Goal: Task Accomplishment & Management: Complete application form

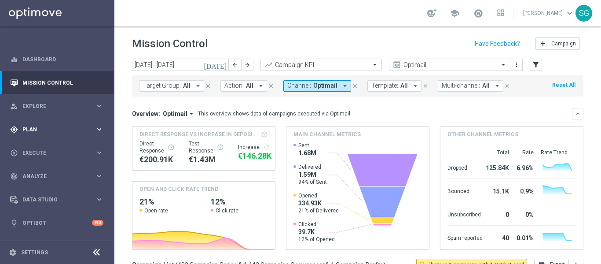
click at [71, 126] on div "gps_fixed Plan" at bounding box center [52, 129] width 85 height 8
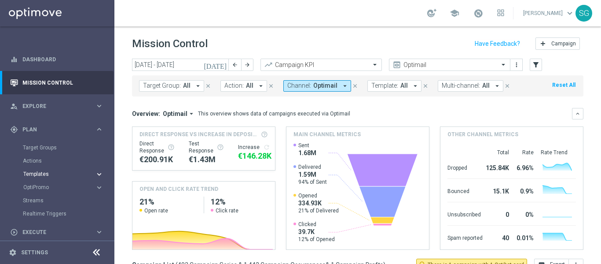
click at [37, 172] on span "Templates" at bounding box center [54, 173] width 63 height 5
click at [36, 188] on link "Optimail" at bounding box center [59, 186] width 64 height 7
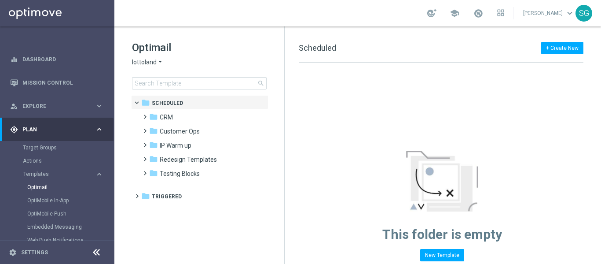
click at [97, 246] on div at bounding box center [96, 253] width 16 height 14
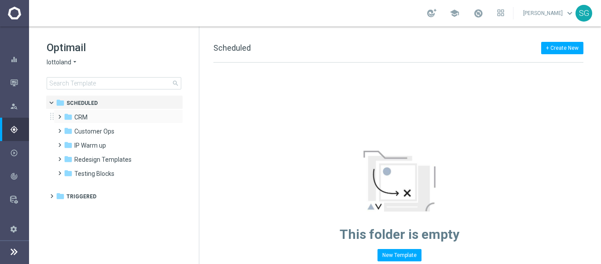
click at [58, 114] on span at bounding box center [58, 113] width 4 height 4
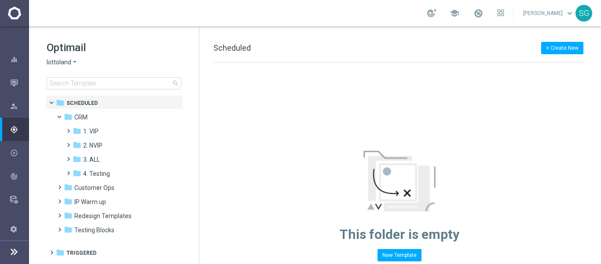
click at [69, 64] on span "lottoland" at bounding box center [59, 62] width 25 height 8
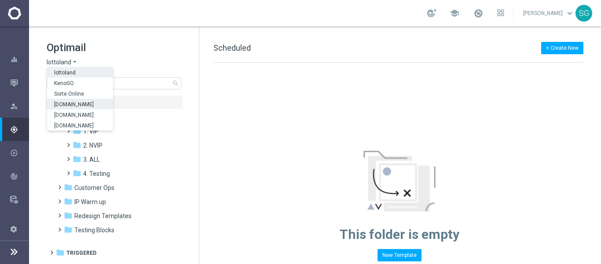
click at [0, 0] on span "Sorteonline.bet.br" at bounding box center [0, 0] width 0 height 0
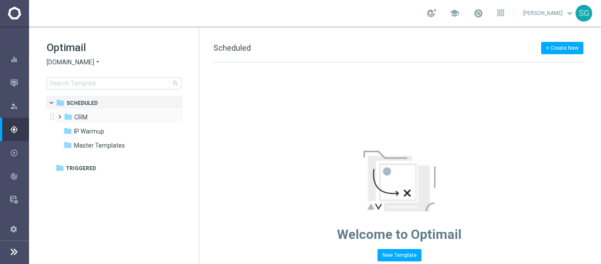
click at [58, 114] on span at bounding box center [58, 113] width 4 height 4
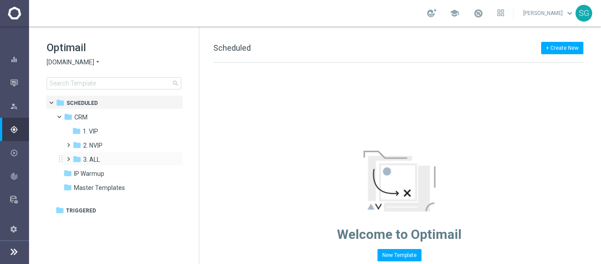
click at [67, 157] on span at bounding box center [67, 155] width 4 height 4
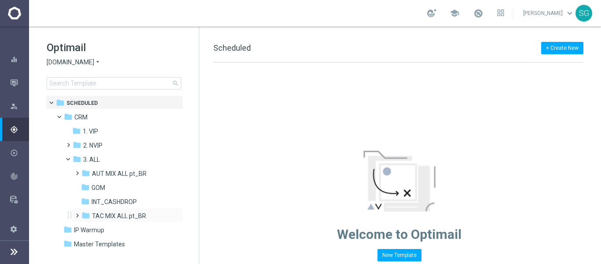
click at [76, 213] on span at bounding box center [75, 211] width 4 height 4
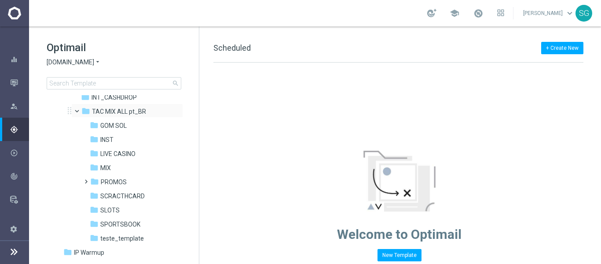
scroll to position [105, 0]
click at [114, 223] on span "SPORTSBOOK" at bounding box center [120, 223] width 40 height 8
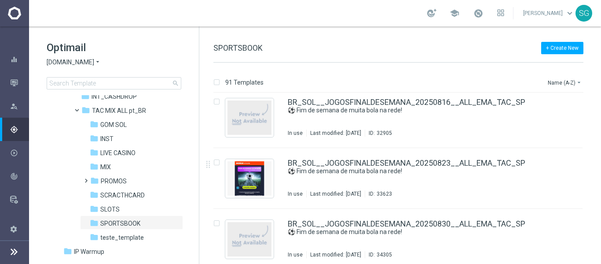
scroll to position [2253, 0]
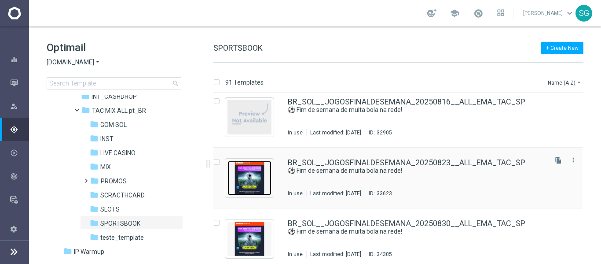
click at [261, 176] on img "Press SPACE to select this row." at bounding box center [249, 178] width 44 height 34
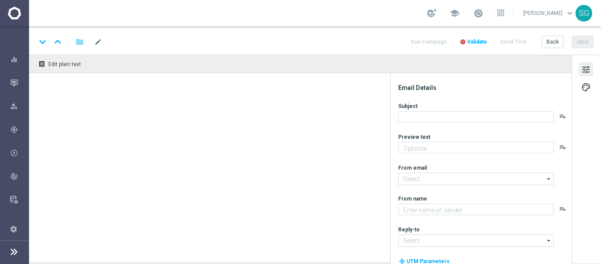
type textarea "Não perca tempo, [%FIRST_NAME%]!"
type textarea "Sorte Online Betz"
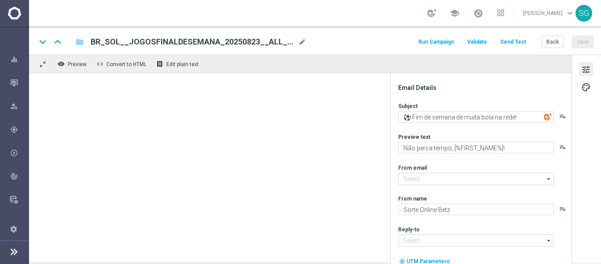
type input "contato@email.sorteonline.bet.br"
type input "suporte@sorteonline.bet.br"
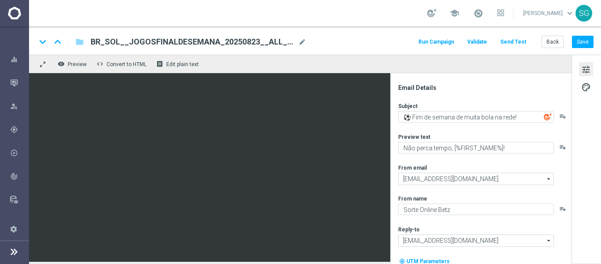
click at [224, 35] on div "keyboard_arrow_down keyboard_arrow_up folder BR_SOL__JOGOSFINALDESEMANA_2025082…" at bounding box center [315, 40] width 572 height 28
click at [223, 39] on span "BR_SOL__JOGOSFINALDESEMANA_20250823__ALL_EMA_TAC_SP" at bounding box center [193, 42] width 204 height 11
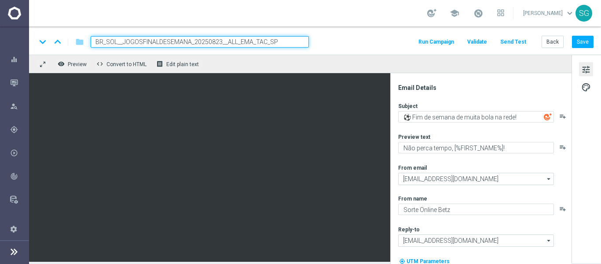
click at [223, 39] on input "BR_SOL__JOGOSFINALDESEMANA_20250823__ALL_EMA_TAC_SP" at bounding box center [200, 41] width 218 height 11
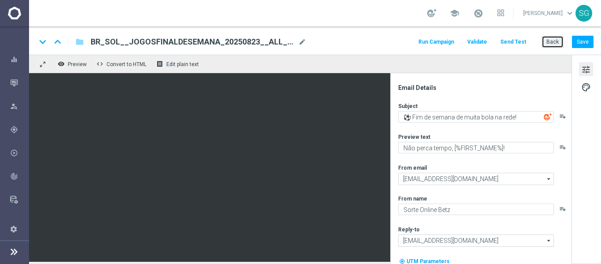
click at [551, 37] on button "Back" at bounding box center [553, 42] width 22 height 12
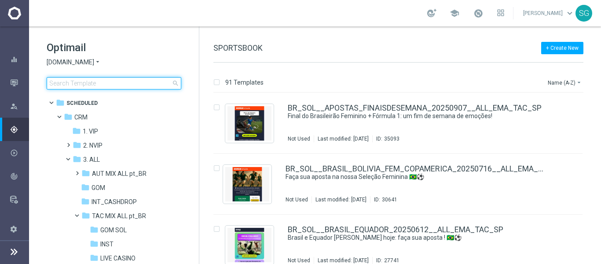
click at [134, 81] on input at bounding box center [114, 83] width 135 height 12
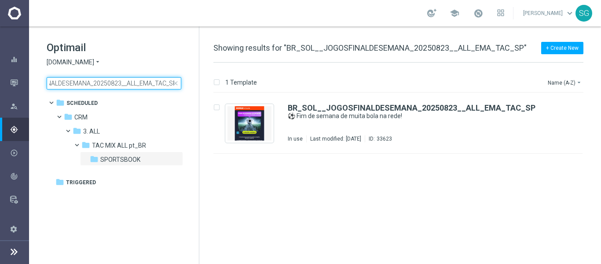
type input "BR_SOL__JOGOSFINALDESEMANA_20250823__ALL_EMA_TAC_SP"
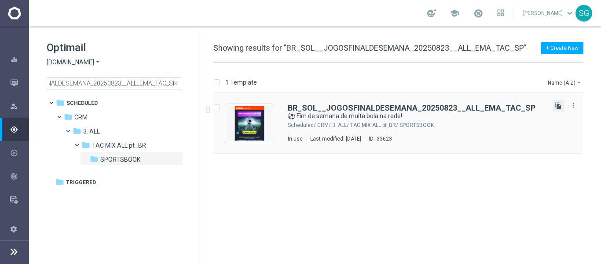
scroll to position [0, 0]
click at [560, 107] on icon "file_copy" at bounding box center [558, 105] width 7 height 7
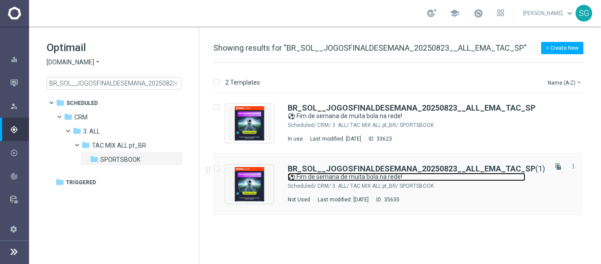
click at [362, 176] on link "⚽️ Fim de semana de muita bola na rede!" at bounding box center [407, 176] width 238 height 8
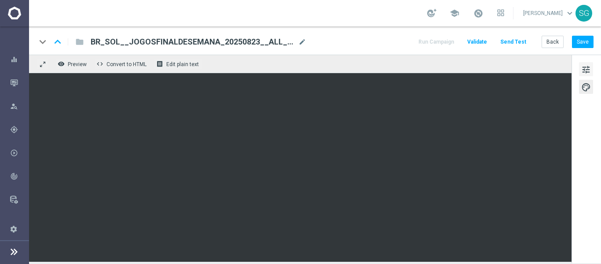
click at [590, 70] on span "tune" at bounding box center [586, 69] width 10 height 11
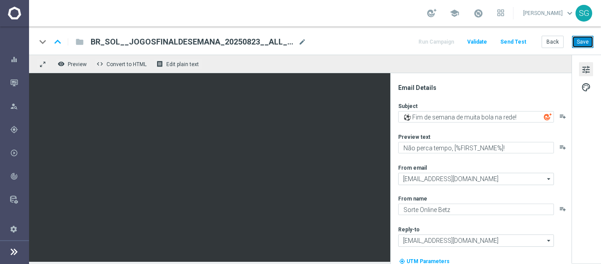
click at [586, 45] on button "Save" at bounding box center [583, 42] width 22 height 12
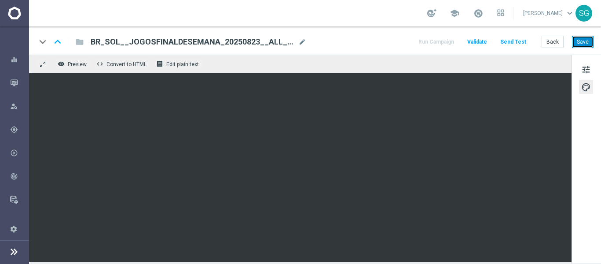
click at [592, 39] on button "Save" at bounding box center [583, 42] width 22 height 12
click at [276, 44] on span "BR_SOL__JOGOSFINALDESEMANA_20250823__ALL_EMA_TAC_SP(1)" at bounding box center [193, 42] width 204 height 11
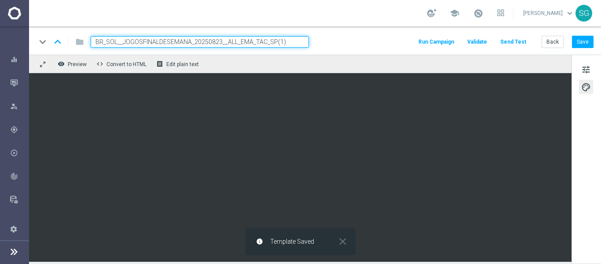
drag, startPoint x: 125, startPoint y: 40, endPoint x: 219, endPoint y: 39, distance: 94.6
click at [219, 39] on input "BR_SOL__JOGOSFINALDESEMANA_20250823__ALL_EMA_TAC_SP(1)" at bounding box center [200, 41] width 218 height 11
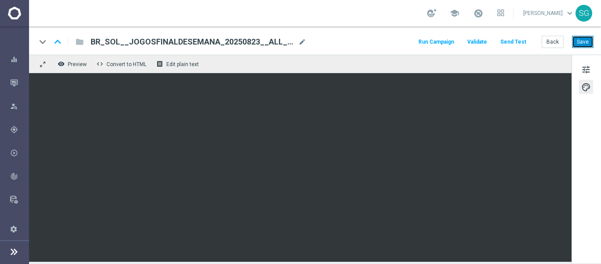
click at [578, 43] on button "Save" at bounding box center [583, 42] width 22 height 12
click at [521, 44] on button "Send Test" at bounding box center [513, 42] width 29 height 12
click at [515, 40] on button "Send Test" at bounding box center [513, 42] width 29 height 12
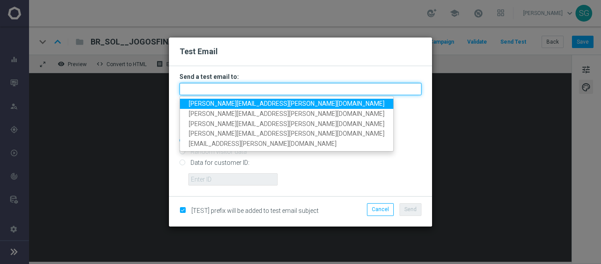
click at [309, 95] on input "text" at bounding box center [301, 89] width 242 height 12
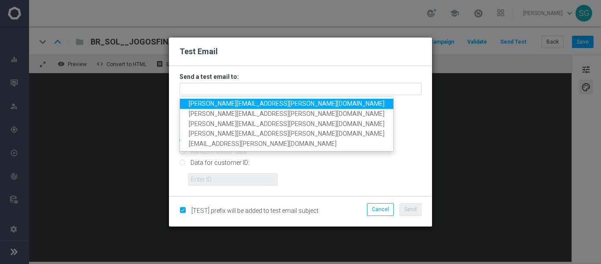
click at [291, 99] on link "wagner.lopes@sorteonline.com.br" at bounding box center [286, 104] width 213 height 10
type input "wagner.lopes@sorteonline.com.br"
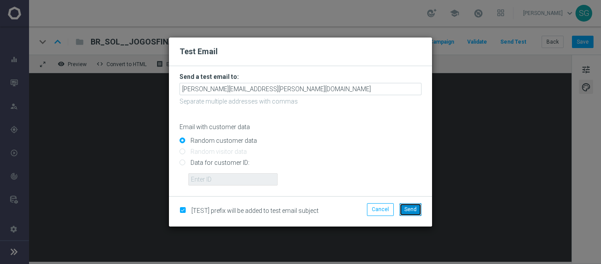
click at [408, 209] on span "Send" at bounding box center [410, 209] width 12 height 6
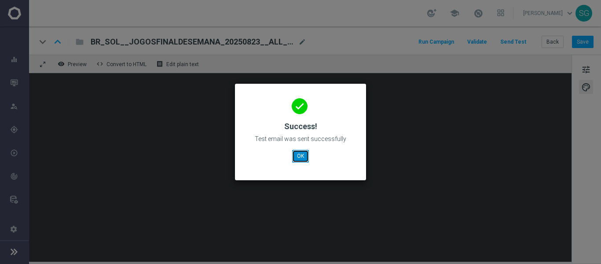
click at [304, 157] on button "OK" at bounding box center [300, 156] width 17 height 12
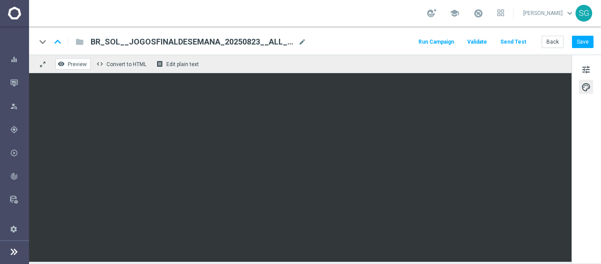
click at [79, 66] on span "Preview" at bounding box center [77, 64] width 19 height 6
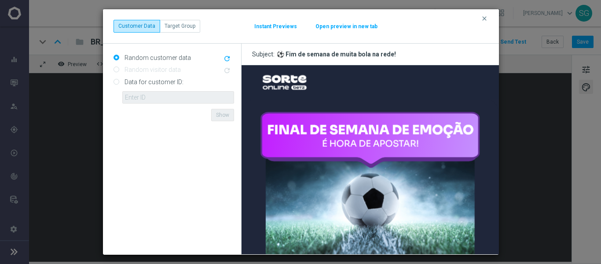
click at [348, 22] on div "clear Customer Data Target Group Instant Previews Open preview in new tab" at bounding box center [301, 26] width 375 height 12
click at [343, 26] on button "Open preview in new tab" at bounding box center [346, 26] width 63 height 7
click at [485, 21] on icon "clear" at bounding box center [484, 18] width 7 height 7
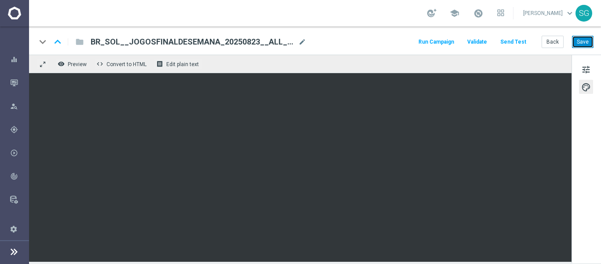
click at [586, 43] on button "Save" at bounding box center [583, 42] width 22 height 12
click at [10, 84] on button "Mission Control" at bounding box center [19, 82] width 19 height 7
click at [7, 81] on div "Mission Control" at bounding box center [14, 82] width 29 height 23
click at [17, 83] on icon "button" at bounding box center [14, 83] width 8 height 8
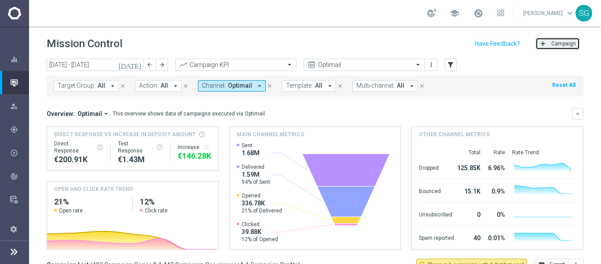
click at [553, 40] on span "Campaign" at bounding box center [563, 43] width 25 height 6
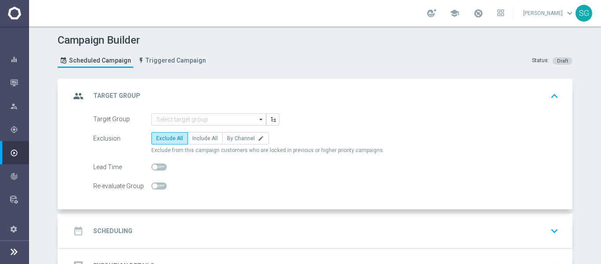
click at [378, 44] on div "Campaign Builder Scheduled Campaign Triggered Campaign Status: Draft" at bounding box center [315, 52] width 528 height 40
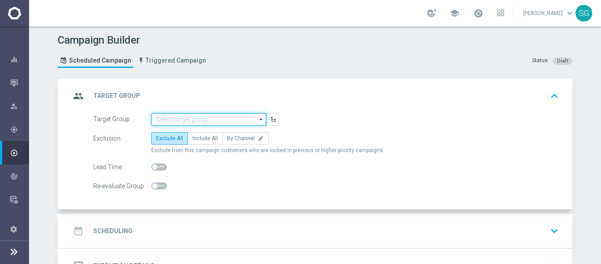
click at [228, 113] on input at bounding box center [208, 119] width 115 height 12
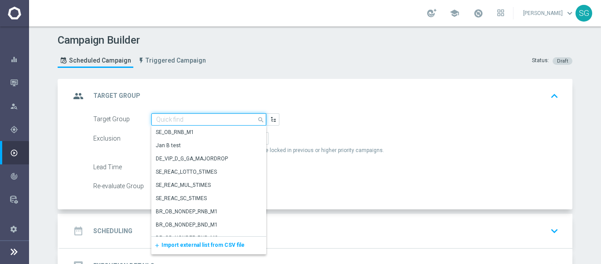
paste input "pt_BR_SL_TGT_ALL_EM_TAC__GEN_AND_NOT_SPORTSBOOK"
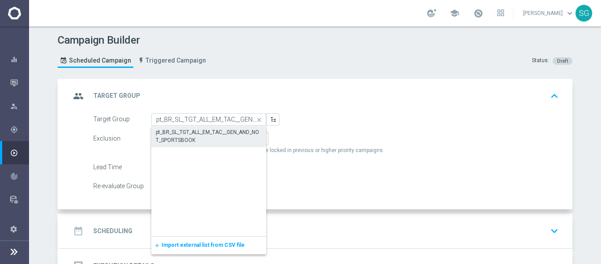
click at [204, 133] on div "pt_BR_SL_TGT_ALL_EM_TAC__GEN_AND_NOT_SPORTSBOOK" at bounding box center [209, 136] width 106 height 16
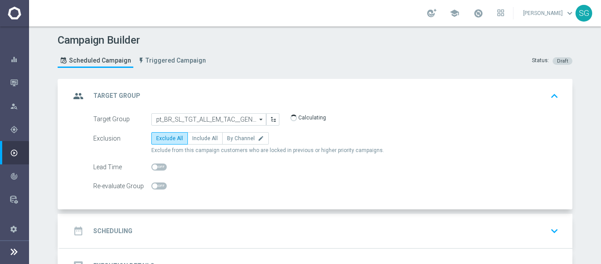
type input "pt_BR_SL_TGT_ALL_EM_TAC__GEN_AND_NOT_SPORTSBOOK"
click at [193, 142] on label "Include All" at bounding box center [204, 138] width 35 height 12
click at [193, 142] on input "Include All" at bounding box center [195, 140] width 6 height 6
radio input "true"
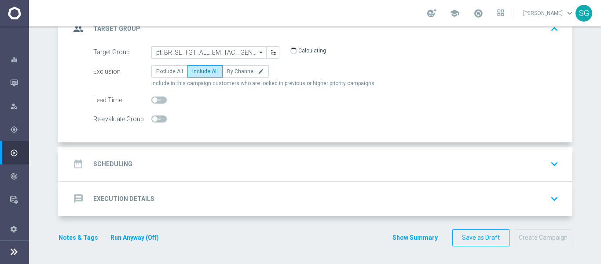
click at [187, 159] on div "date_range Scheduling keyboard_arrow_down" at bounding box center [315, 163] width 491 height 17
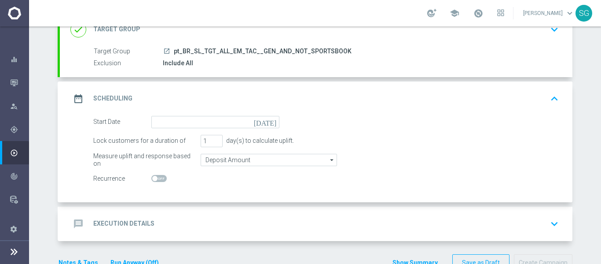
scroll to position [91, 0]
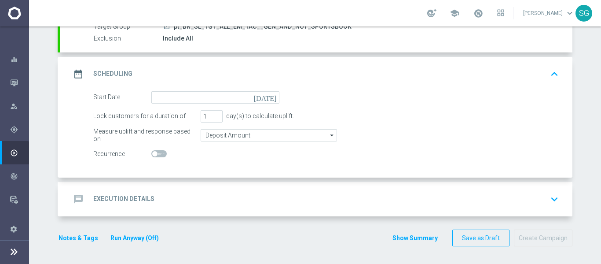
click at [270, 96] on icon "[DATE]" at bounding box center [267, 96] width 26 height 10
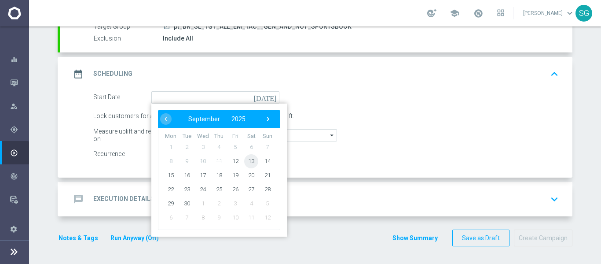
click at [244, 158] on span "13" at bounding box center [251, 161] width 14 height 14
type input "13 Sep 2025"
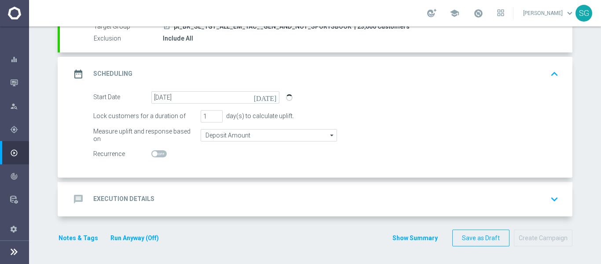
click at [245, 187] on div "message Execution Details keyboard_arrow_down" at bounding box center [316, 199] width 513 height 34
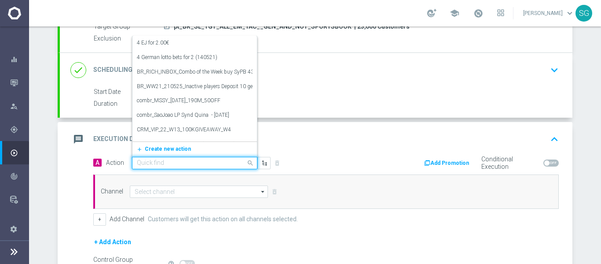
click at [159, 165] on input "text" at bounding box center [186, 162] width 98 height 7
click at [173, 153] on button "add_new Create new action" at bounding box center [192, 149] width 121 height 10
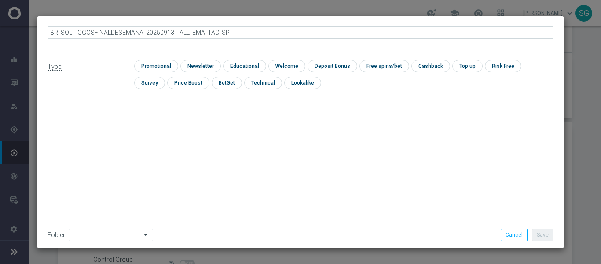
click at [79, 31] on input "BR_SOL__OGOSFINALDESEMANA_20250913__ALL_EMA_TAC_SP" at bounding box center [301, 32] width 506 height 12
type input "BR_SOL__JOGOSFINALDESEMANA_20250913__ALL_EMA_TAC_SP"
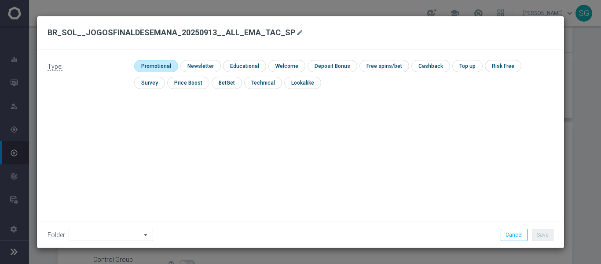
click at [156, 64] on input "checkbox" at bounding box center [155, 66] width 42 height 12
checkbox input "true"
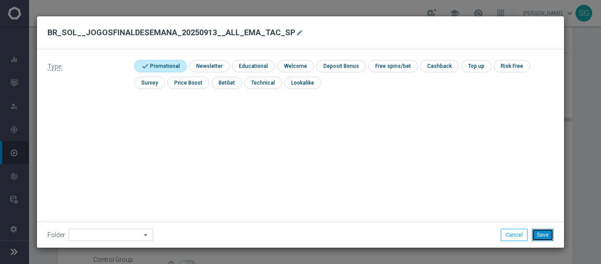
click at [546, 237] on button "Save" at bounding box center [543, 234] width 22 height 12
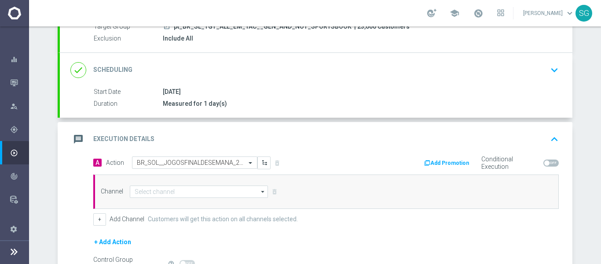
click at [245, 198] on div "Channel arrow_drop_down Drag here to set row groups Drag here to set column lab…" at bounding box center [326, 191] width 466 height 34
click at [241, 195] on input at bounding box center [199, 191] width 138 height 12
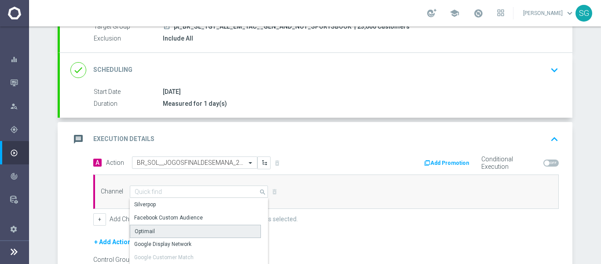
click at [175, 230] on div "Optimail" at bounding box center [195, 230] width 131 height 13
type input "Optimail"
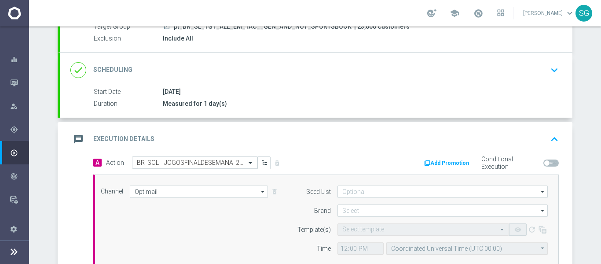
scroll to position [154, 0]
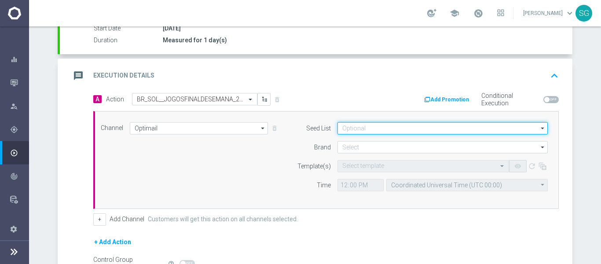
click at [366, 133] on input at bounding box center [442, 128] width 210 height 12
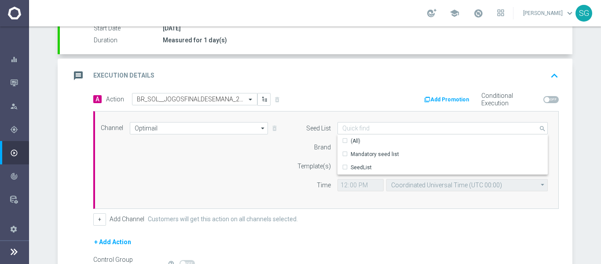
click at [325, 145] on label "Brand" at bounding box center [322, 146] width 17 height 7
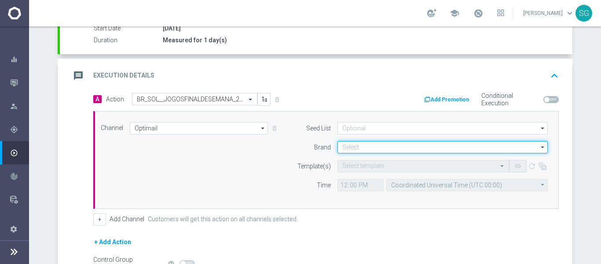
click at [346, 147] on input at bounding box center [442, 147] width 210 height 12
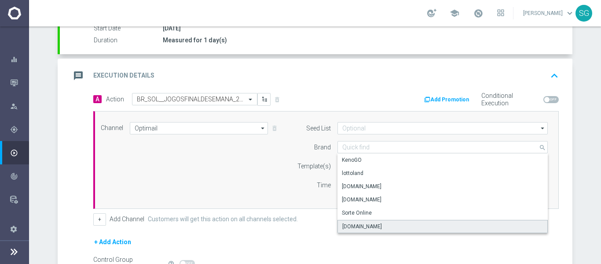
click at [354, 226] on div "Sorteonline.bet.br" at bounding box center [362, 226] width 40 height 8
type input "Sorteonline.bet.br"
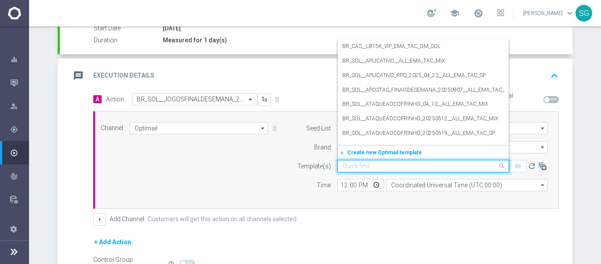
click at [363, 162] on input "text" at bounding box center [414, 165] width 144 height 7
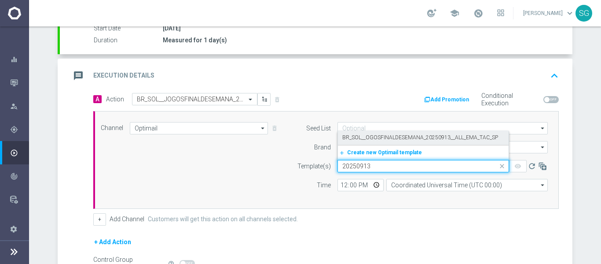
click at [390, 134] on label "BR_SOL__OGOSFINALDESEMANA_20250913__ALL_EMA_TAC_SP" at bounding box center [420, 137] width 156 height 7
type input "20250913"
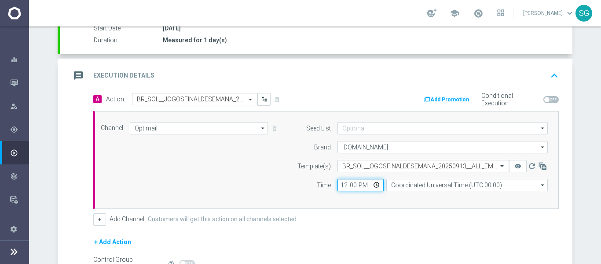
click at [339, 185] on input "12:00" at bounding box center [360, 185] width 46 height 12
type input "15:00"
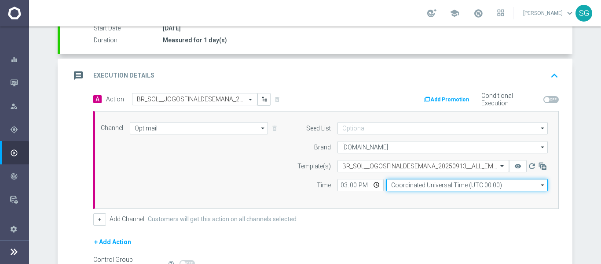
click at [402, 186] on input "Coordinated Universal Time (UTC 00:00)" at bounding box center [466, 185] width 161 height 12
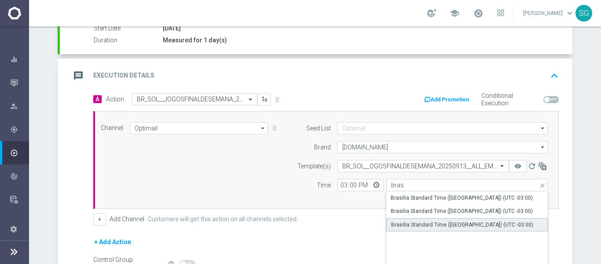
click at [409, 224] on div "Brasilia Standard Time (Sao Paulo) (UTC -03:00)" at bounding box center [462, 224] width 142 height 8
type input "Brasilia Standard Time (Sao Paulo) (UTC -03:00)"
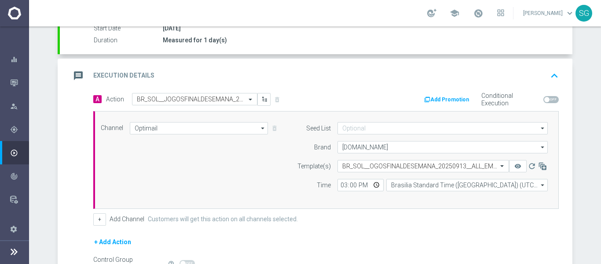
click at [231, 177] on div "Channel Optimail Optimail arrow_drop_down Drag here to set row groups Drag here…" at bounding box center [324, 160] width 460 height 76
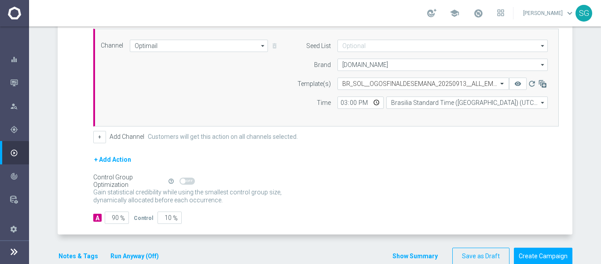
scroll to position [237, 0]
click at [110, 221] on input "90" at bounding box center [117, 217] width 24 height 12
type input "1"
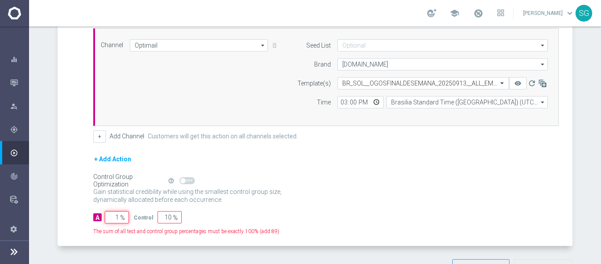
type input "99"
type input "10"
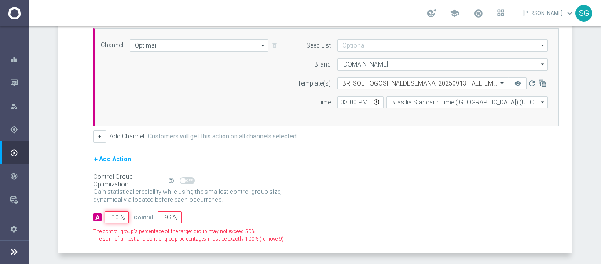
type input "90"
type input "100"
type input "0"
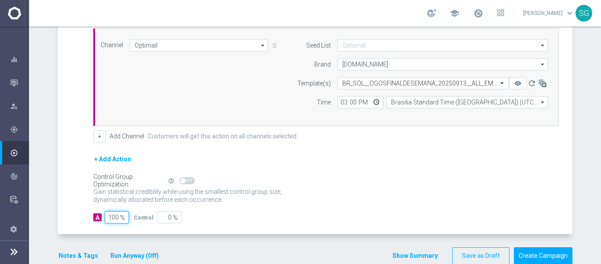
type input "100"
click at [61, 132] on div "A Action Select action BR_SOL__JOGOSFINALDESEMANA_20250913__ALL_EMA_TAC_SP dele…" at bounding box center [316, 122] width 513 height 224
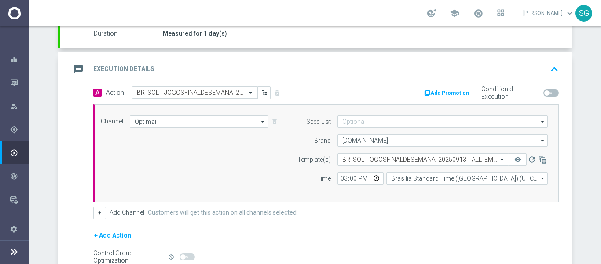
scroll to position [161, 0]
click at [147, 69] on h2 "Execution Details" at bounding box center [123, 69] width 61 height 8
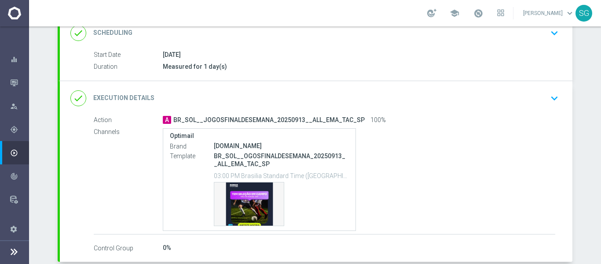
scroll to position [128, 0]
click at [439, 94] on div "done Execution Details keyboard_arrow_down" at bounding box center [315, 98] width 491 height 17
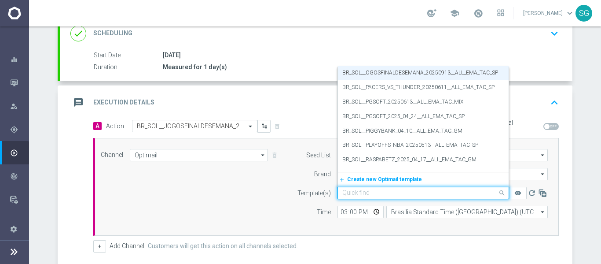
click at [415, 193] on input "text" at bounding box center [414, 192] width 144 height 7
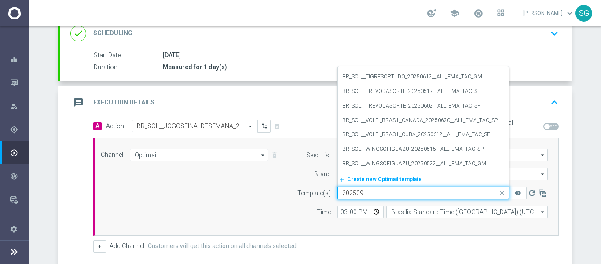
scroll to position [0, 0]
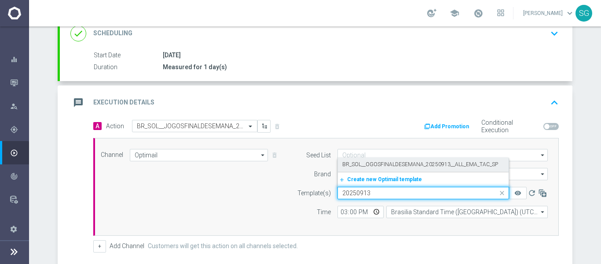
type input "20250913"
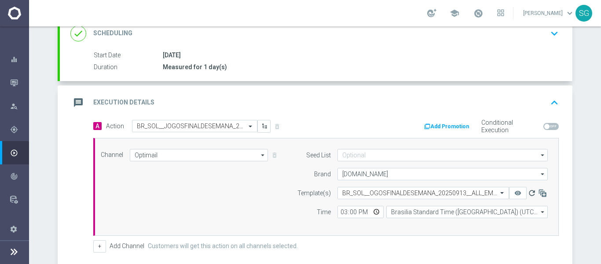
click at [528, 194] on icon "refresh" at bounding box center [532, 192] width 9 height 9
click at [455, 197] on div "Select template BR_SOL__OGOSFINALDESEMANA_20250913__ALL_EMA_TAC_SP" at bounding box center [423, 193] width 172 height 12
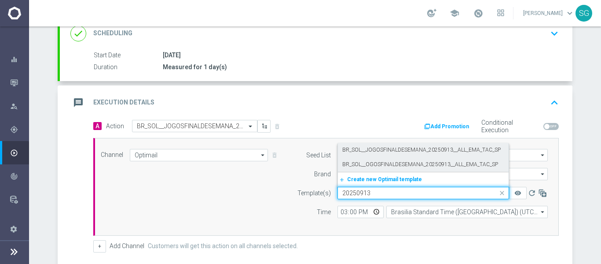
click at [404, 150] on label "BR_SOL__JOGOSFINALDESEMANA_20250913__ALL_EMA_TAC_SP" at bounding box center [421, 149] width 158 height 7
type input "20250913"
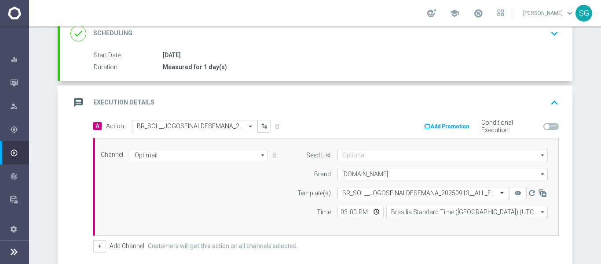
click at [386, 106] on div "message Execution Details keyboard_arrow_up" at bounding box center [315, 102] width 491 height 17
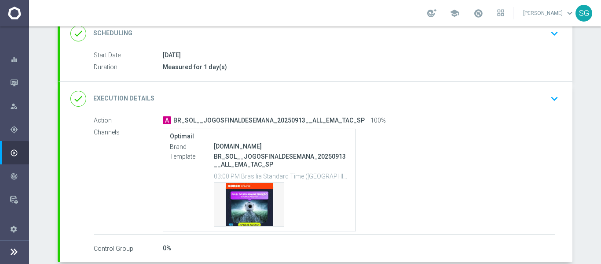
scroll to position [174, 0]
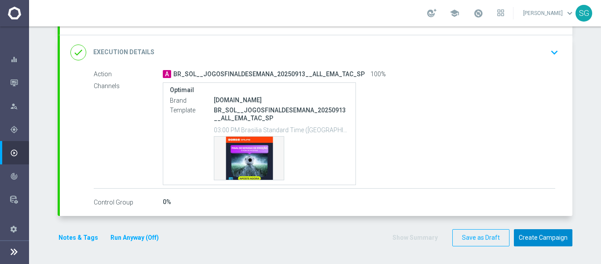
click at [535, 238] on button "Create Campaign" at bounding box center [543, 237] width 59 height 17
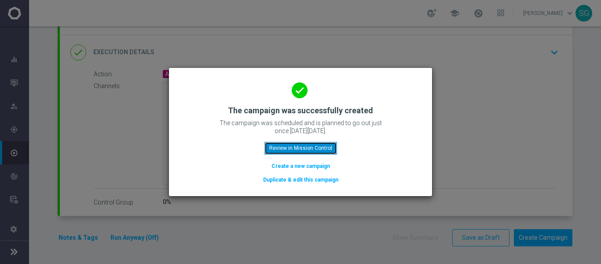
click at [292, 143] on button "Review in Mission Control" at bounding box center [300, 148] width 73 height 12
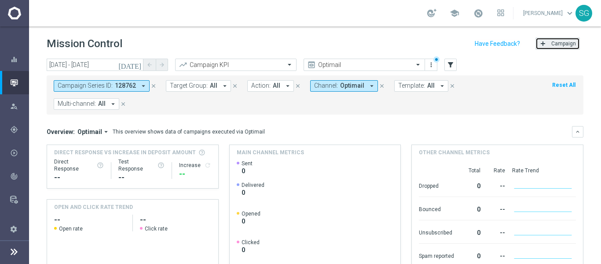
click at [539, 45] on icon "add" at bounding box center [542, 43] width 7 height 7
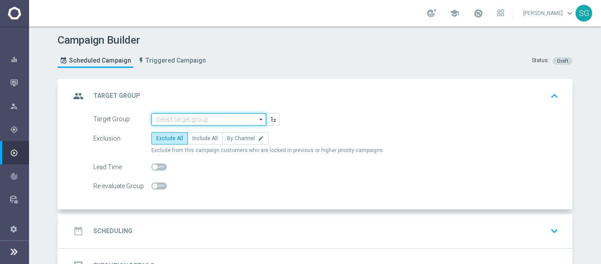
click at [238, 122] on input at bounding box center [208, 119] width 115 height 12
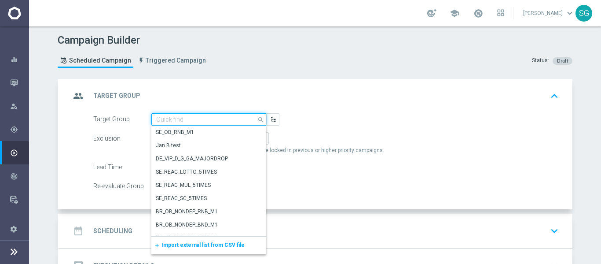
paste input "BR_SOL__DEPOSITORS__ALL_EMA_TAC_GM"
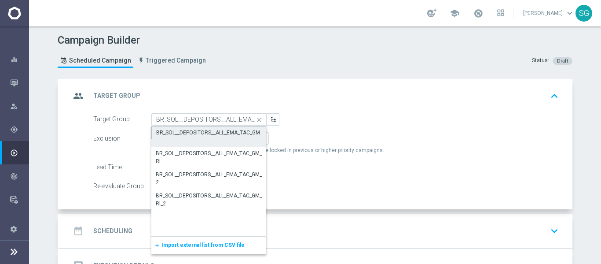
click at [215, 130] on div "BR_SOL__DEPOSITORS__ALL_EMA_TAC_GM" at bounding box center [208, 132] width 104 height 8
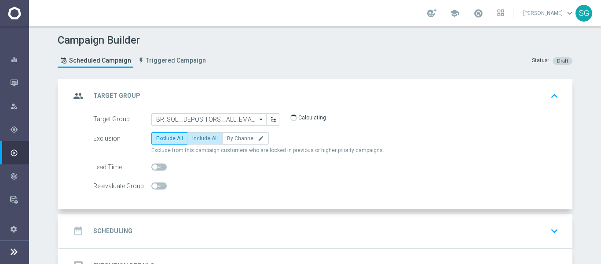
type input "BR_SOL__DEPOSITORS__ALL_EMA_TAC_GM"
click at [198, 136] on span "Include All" at bounding box center [205, 138] width 26 height 6
click at [198, 137] on input "Include All" at bounding box center [195, 140] width 6 height 6
radio input "true"
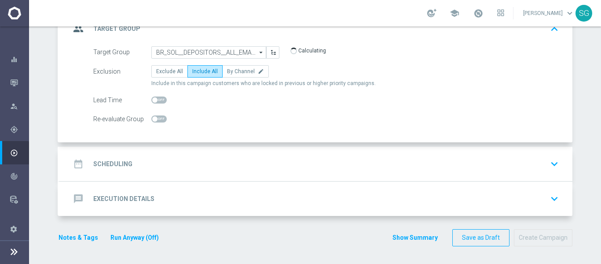
click at [189, 157] on div "date_range Scheduling keyboard_arrow_down" at bounding box center [315, 163] width 491 height 17
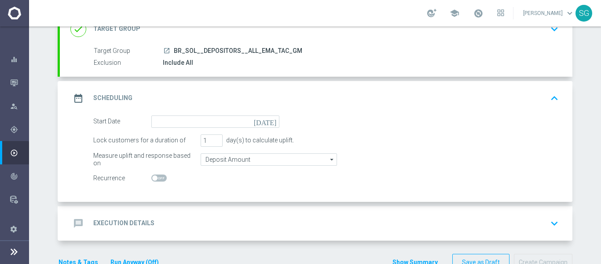
scroll to position [66, 0]
click at [268, 120] on icon "[DATE]" at bounding box center [267, 121] width 26 height 10
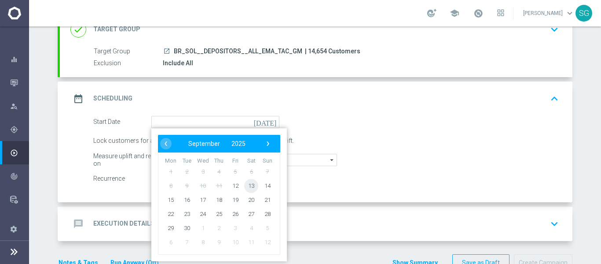
click at [244, 185] on span "13" at bounding box center [251, 185] width 14 height 14
type input "13 Sep 2025"
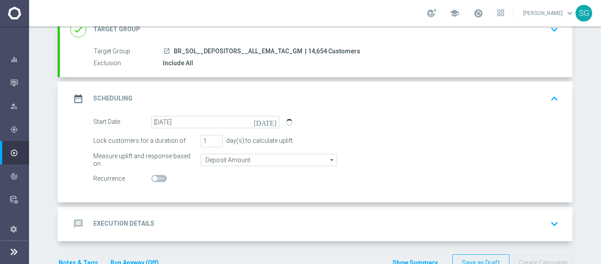
click at [255, 209] on div "message Execution Details keyboard_arrow_down" at bounding box center [316, 223] width 513 height 34
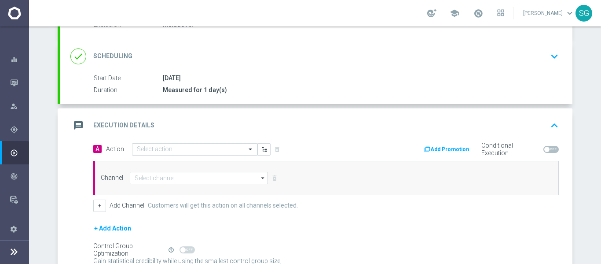
scroll to position [105, 0]
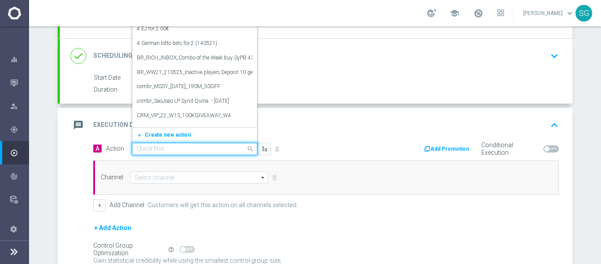
click at [160, 143] on div "Quick find" at bounding box center [194, 149] width 125 height 12
paste input "BR_SOL_GONZOSQUESTM_SEP__NVIP_EMA_TAC_GM"
type input "BR_SOL_GONZOSQUESTM_SEP__NVIP_EMA_TAC_GM"
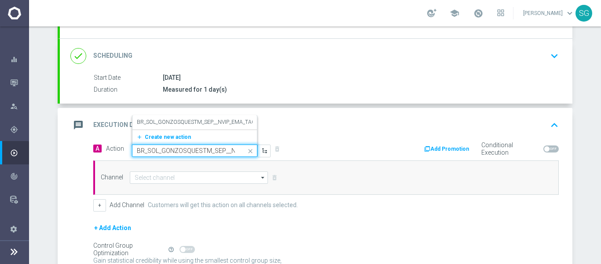
scroll to position [0, 48]
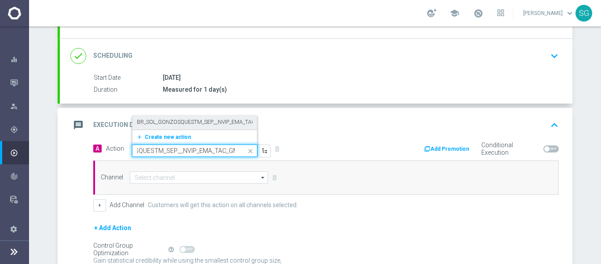
click at [183, 121] on label "BR_SOL_GONZOSQUESTM_SEP__NVIP_EMA_TAC_GM" at bounding box center [201, 121] width 129 height 7
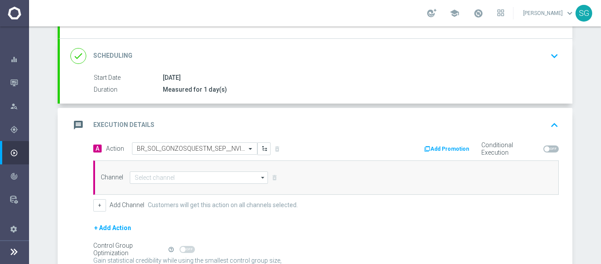
scroll to position [0, 0]
click at [174, 170] on div "Channel arrow_drop_down Drag here to set row groups Drag here to set column lab…" at bounding box center [326, 177] width 466 height 34
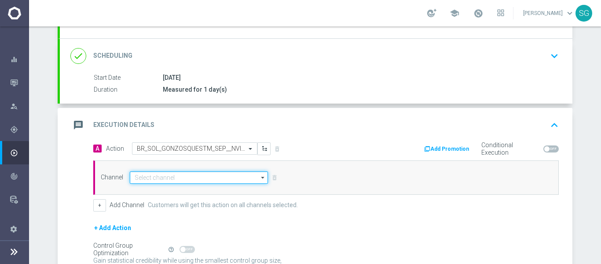
click at [172, 172] on input at bounding box center [199, 177] width 138 height 12
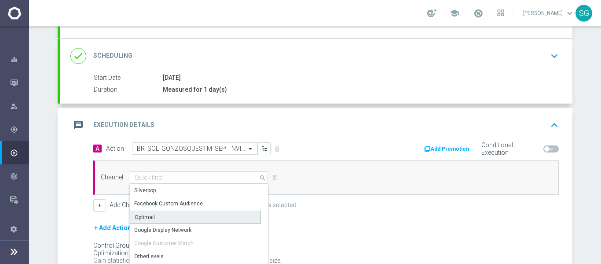
click at [149, 215] on div "Optimail" at bounding box center [145, 217] width 20 height 8
type input "Optimail"
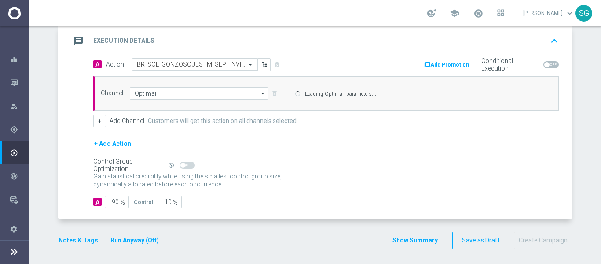
scroll to position [190, 0]
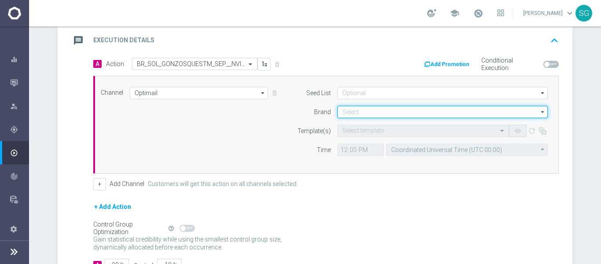
click at [376, 110] on input at bounding box center [442, 112] width 210 height 12
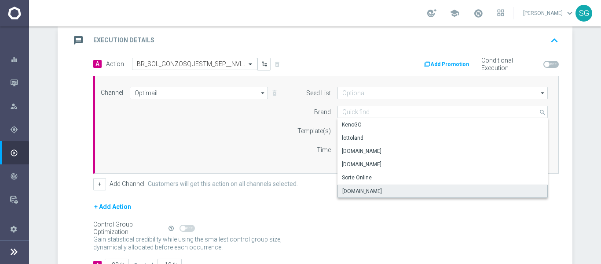
click at [345, 191] on div "Sorteonline.bet.br" at bounding box center [362, 191] width 40 height 8
type input "Sorteonline.bet.br"
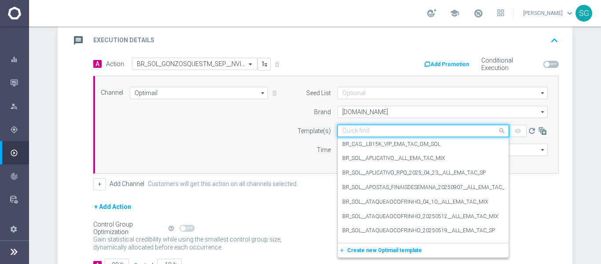
click at [357, 133] on input "text" at bounding box center [414, 130] width 144 height 7
paste input "BR_SOL_GONZOSQUESTM_SEP__NVIP_EMA_TAC_GM"
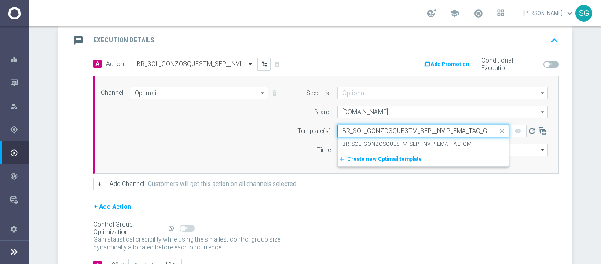
scroll to position [0, 2]
click at [352, 146] on label "BR_SOL_GONZOSQUESTM_SEP__NVIP_EMA_TAC_GM" at bounding box center [406, 143] width 129 height 7
type input "BR_SOL_GONZOSQUESTM_SEP__NVIP_EMA_TAC_GM"
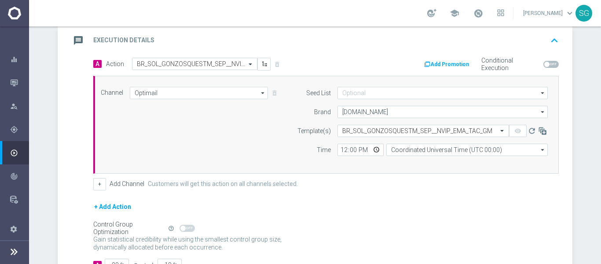
scroll to position [0, 0]
click at [346, 150] on input "12:00" at bounding box center [360, 149] width 46 height 12
click at [341, 150] on input "12:00" at bounding box center [360, 149] width 46 height 12
type input "19:00"
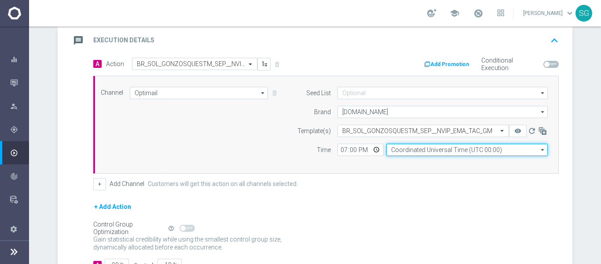
click at [396, 148] on input "Coordinated Universal Time (UTC 00:00)" at bounding box center [466, 149] width 161 height 12
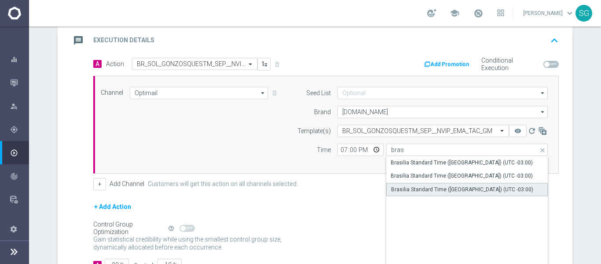
click at [398, 187] on div "Brasilia Standard Time (Sao Paulo) (UTC -03:00)" at bounding box center [462, 189] width 142 height 8
type input "Brasilia Standard Time (Sao Paulo) (UTC -03:00)"
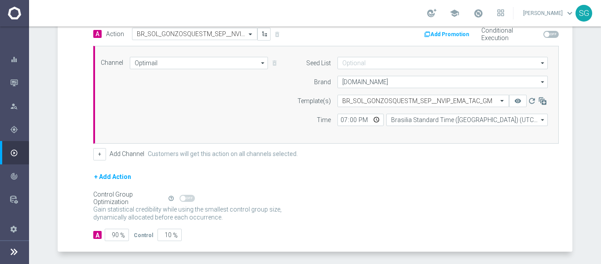
scroll to position [220, 0]
click at [111, 233] on input "90" at bounding box center [117, 233] width 24 height 12
type input "1"
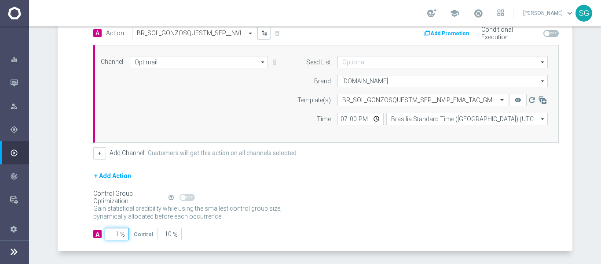
type input "99"
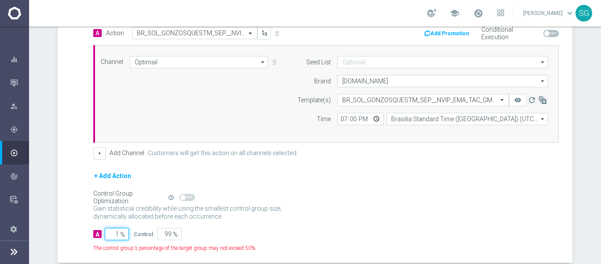
type input "10"
type input "90"
type input "100"
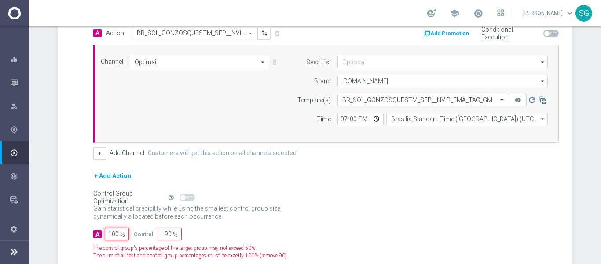
type input "0"
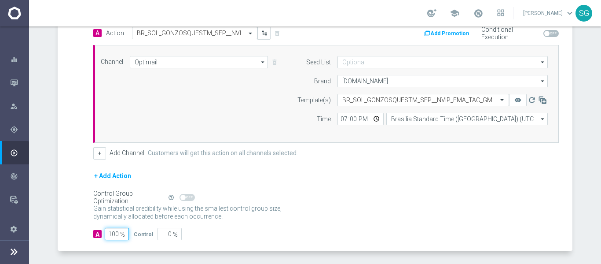
type input "100"
click at [75, 161] on div "A Action Select action BR_SOL_GONZOSQUESTM_SEP__NVIP_EMA_TAC_GM delete_forever …" at bounding box center [316, 139] width 513 height 224
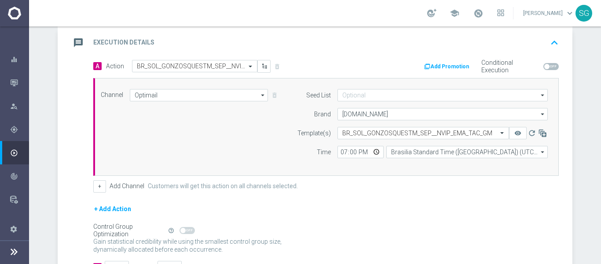
scroll to position [187, 0]
click at [150, 35] on div "message Execution Details keyboard_arrow_up" at bounding box center [315, 43] width 491 height 17
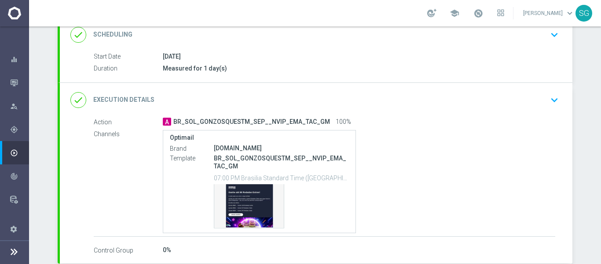
scroll to position [174, 0]
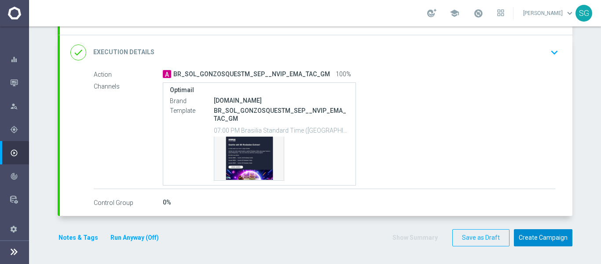
click at [535, 231] on button "Create Campaign" at bounding box center [543, 237] width 59 height 17
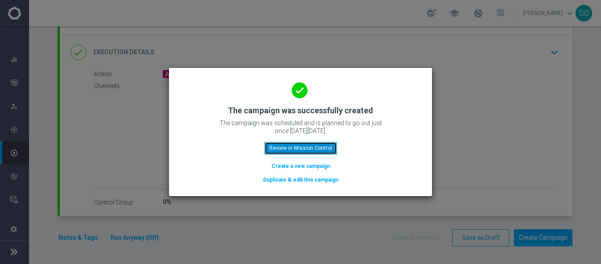
click at [327, 147] on button "Review in Mission Control" at bounding box center [300, 148] width 73 height 12
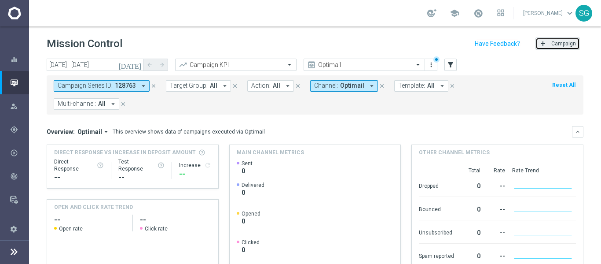
click at [551, 46] on span "Campaign" at bounding box center [563, 43] width 25 height 6
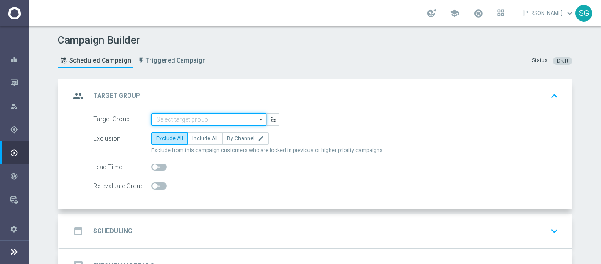
click at [164, 124] on input at bounding box center [208, 119] width 115 height 12
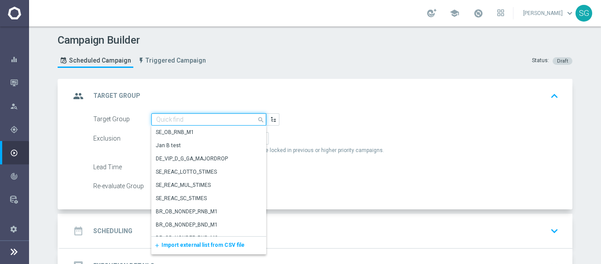
paste input "BR_SOL__DEPOSITORS__ALL_EMA_TAC_GM"
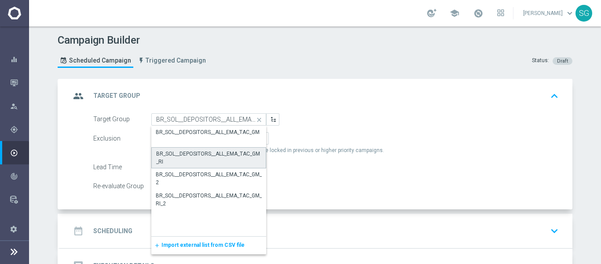
click at [176, 156] on div "BR_SOL__DEPOSITORS__ALL_EMA_TAC_GM_RI" at bounding box center [208, 158] width 105 height 16
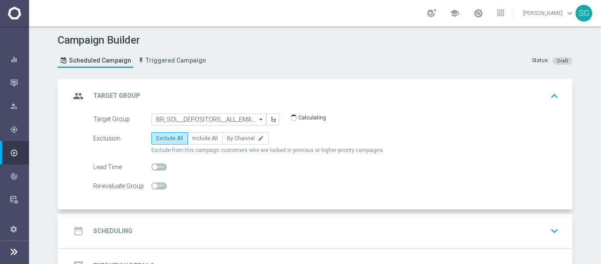
type input "BR_SOL__DEPOSITORS__ALL_EMA_TAC_GM_RI"
click at [205, 143] on label "Include All" at bounding box center [204, 138] width 35 height 12
click at [198, 143] on input "Include All" at bounding box center [195, 140] width 6 height 6
radio input "true"
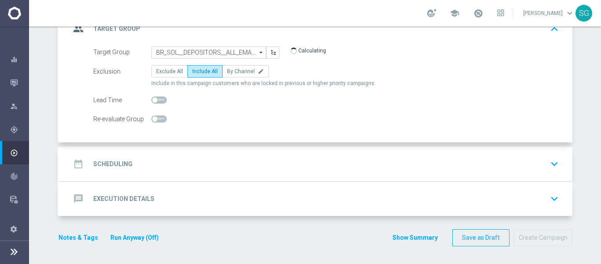
click at [199, 159] on div "date_range Scheduling keyboard_arrow_down" at bounding box center [315, 163] width 491 height 17
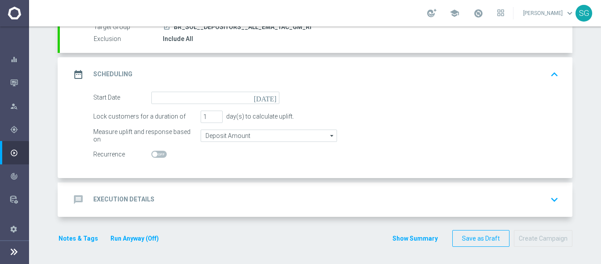
scroll to position [91, 0]
click at [269, 95] on icon "[DATE]" at bounding box center [267, 96] width 26 height 10
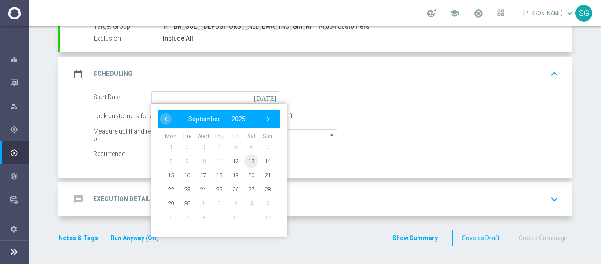
click at [249, 161] on span "13" at bounding box center [251, 161] width 14 height 14
type input "13 Sep 2025"
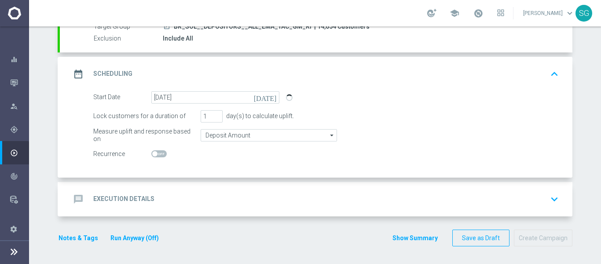
click at [222, 198] on div "message Execution Details keyboard_arrow_down" at bounding box center [315, 199] width 491 height 17
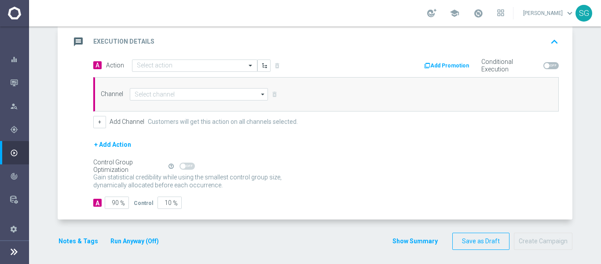
scroll to position [189, 0]
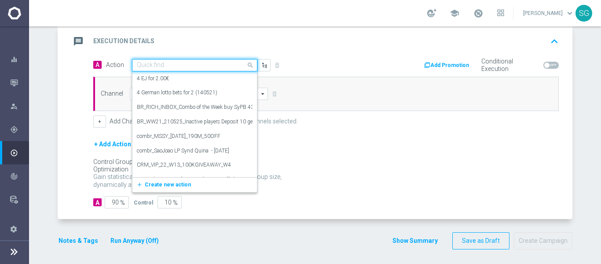
click at [231, 71] on div "Quick find" at bounding box center [194, 65] width 125 height 12
paste input "BR_SOL__GOM_SEP_GONZOSQUESTM__NVIP_RI_TAC_GM"
type input "BR_SOL__GOM_SEP_GONZOSQUESTM__NVIP_RI_TAC_GM"
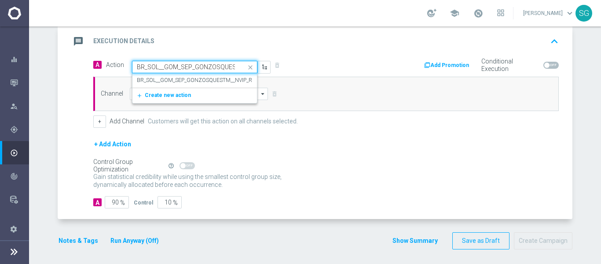
scroll to position [0, 60]
click at [214, 78] on label "BR_SOL__GOM_SEP_GONZOSQUESTM__NVIP_RI_TAC_GM" at bounding box center [207, 80] width 140 height 7
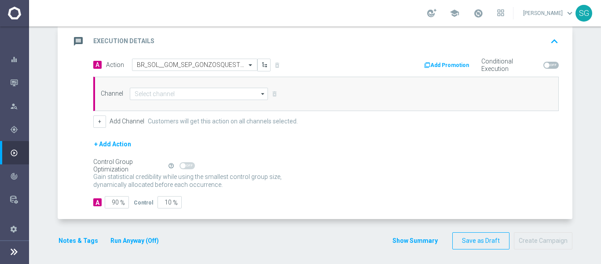
scroll to position [0, 0]
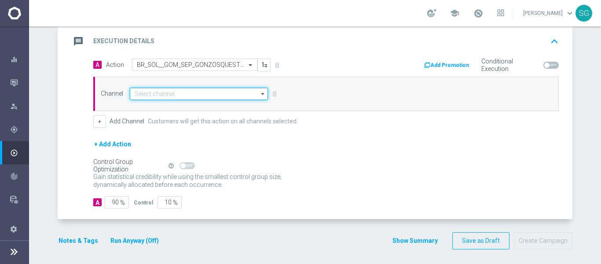
click at [203, 91] on input at bounding box center [199, 94] width 138 height 12
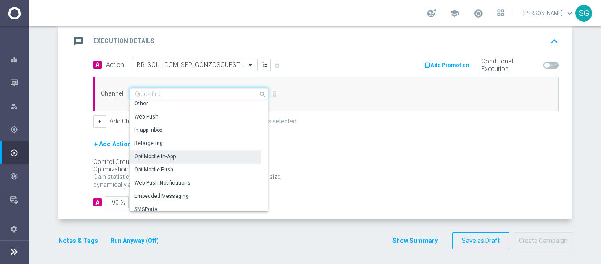
scroll to position [233, 0]
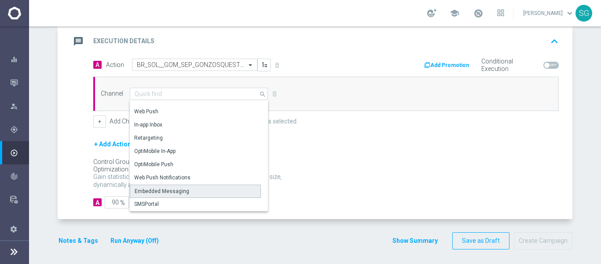
click at [164, 192] on div "Embedded Messaging" at bounding box center [162, 191] width 55 height 8
type input "Embedded Messaging"
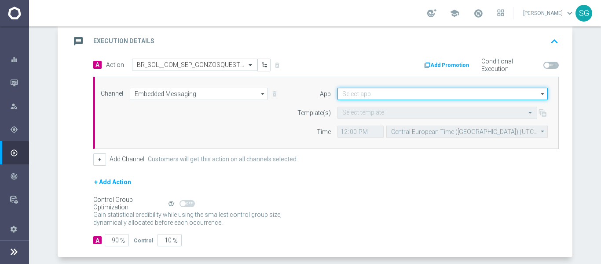
click at [385, 97] on input at bounding box center [442, 94] width 210 height 12
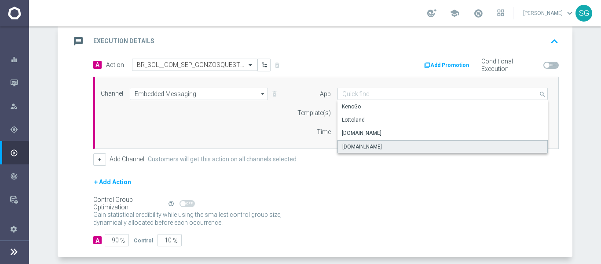
click at [369, 147] on div "Sorteonline.bet.br" at bounding box center [362, 147] width 40 height 8
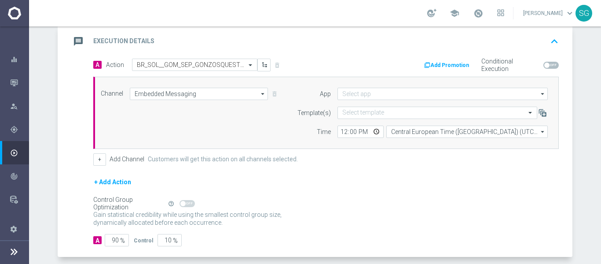
type input "Sorteonline.bet.br"
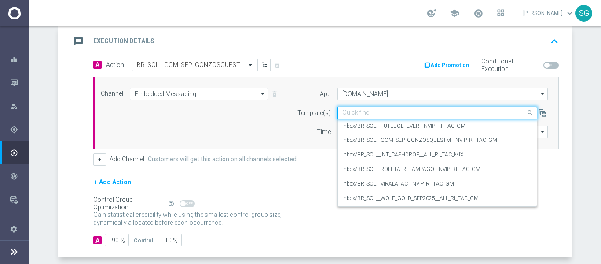
click at [371, 112] on input "text" at bounding box center [428, 112] width 172 height 7
paste input "BR_SOL__GOM_SEP_GONZOSQUESTM__NVIP_RI_TAC_GM"
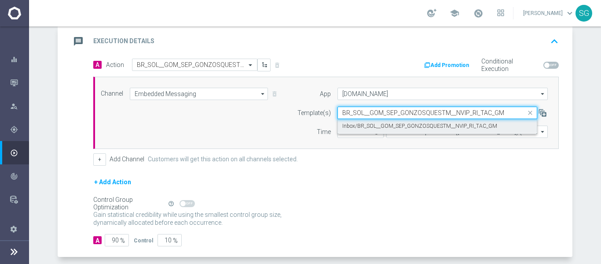
click at [363, 125] on label "Inbox/BR_SOL__GOM_SEP_GONZOSQUESTM__NVIP_RI_TAC_GM" at bounding box center [419, 125] width 155 height 7
type input "BR_SOL__GOM_SEP_GONZOSQUESTM__NVIP_RI_TAC_GM"
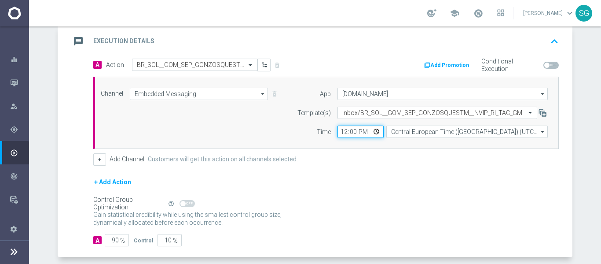
click at [341, 132] on input "12:00" at bounding box center [360, 131] width 46 height 12
type input "19:00"
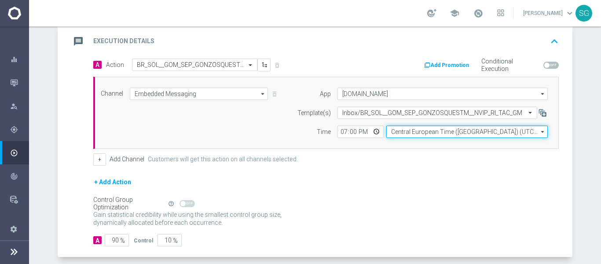
click at [423, 130] on input "Central European Time (Budapest) (UTC +02:00)" at bounding box center [466, 131] width 161 height 12
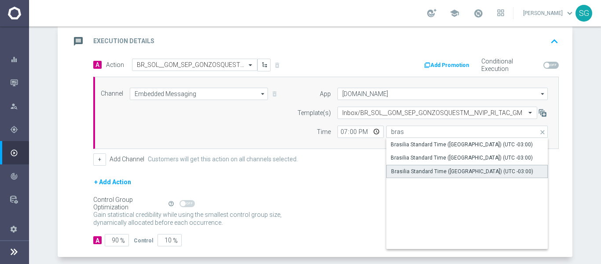
click at [413, 169] on div "Brasilia Standard Time (Sao Paulo) (UTC -03:00)" at bounding box center [462, 171] width 142 height 8
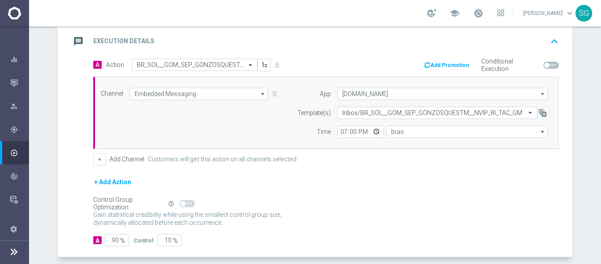
type input "Brasilia Standard Time (Sao Paulo) (UTC -03:00)"
click at [111, 238] on input "90" at bounding box center [117, 240] width 24 height 12
type input "1"
type input "99"
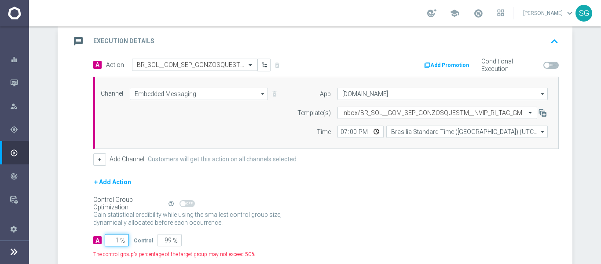
type input "10"
type input "90"
type input "100"
type input "0"
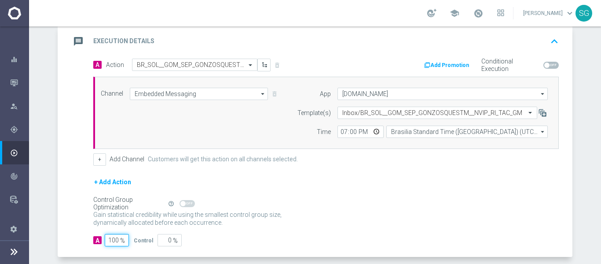
type input "100"
click at [81, 71] on div "A Action Select action BR_SOL__GOM_SEP_GONZOSQUESTM__NVIP_RI_TAC_GM delete_fore…" at bounding box center [316, 158] width 513 height 198
click at [125, 47] on div "message Execution Details" at bounding box center [112, 41] width 84 height 16
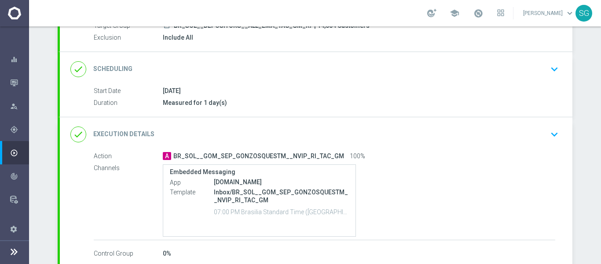
scroll to position [143, 0]
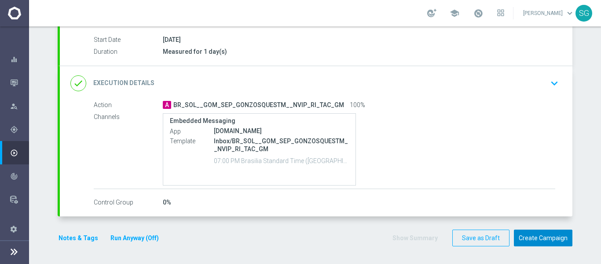
click at [546, 238] on button "Create Campaign" at bounding box center [543, 237] width 59 height 17
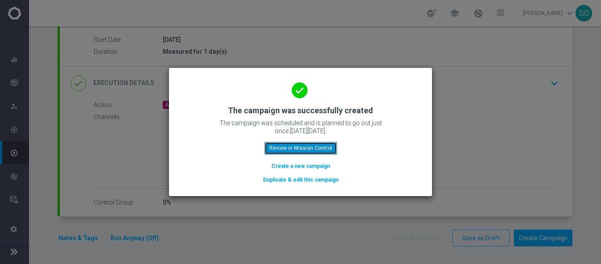
click at [319, 145] on button "Review in Mission Control" at bounding box center [300, 148] width 73 height 12
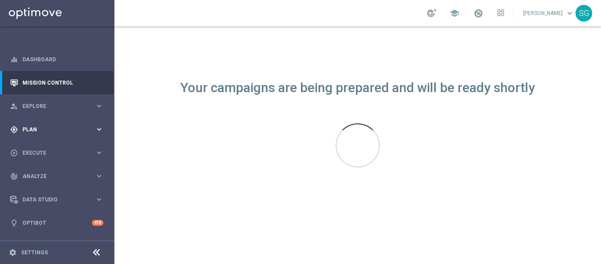
click at [37, 132] on div "gps_fixed Plan" at bounding box center [52, 129] width 85 height 8
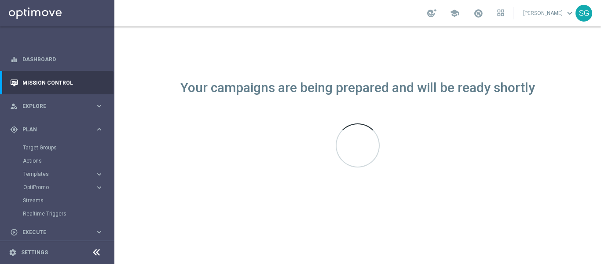
drag, startPoint x: 46, startPoint y: 176, endPoint x: 58, endPoint y: 183, distance: 14.0
click at [46, 176] on span "Templates" at bounding box center [54, 173] width 63 height 5
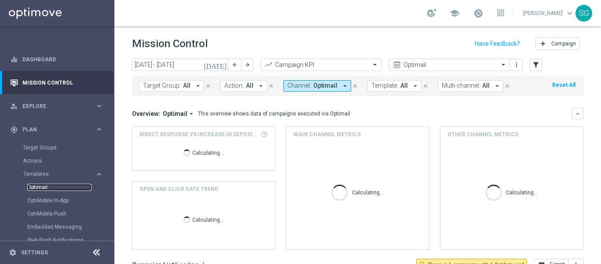
click at [36, 188] on link "Optimail" at bounding box center [59, 186] width 64 height 7
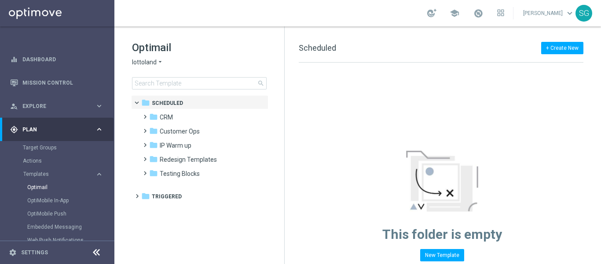
click at [158, 61] on icon "arrow_drop_down" at bounding box center [160, 62] width 7 height 8
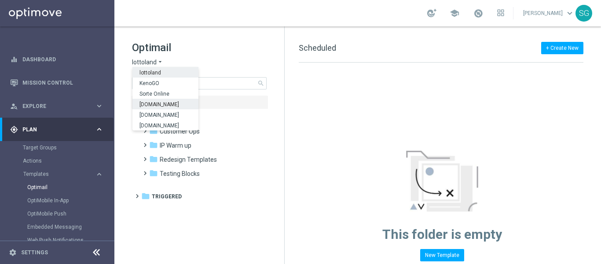
click at [0, 0] on span "Sorteonline.bet.br" at bounding box center [0, 0] width 0 height 0
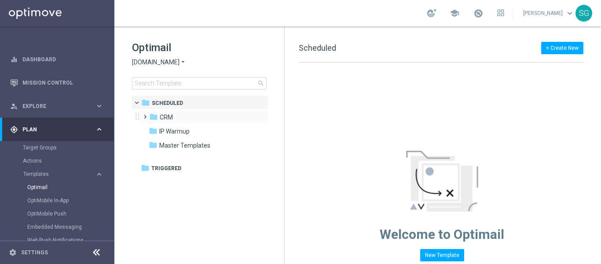
click at [145, 114] on span at bounding box center [143, 113] width 4 height 4
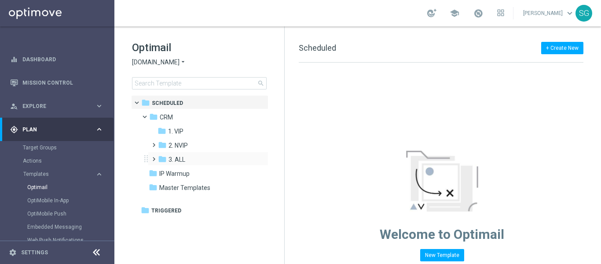
click at [154, 157] on span at bounding box center [152, 155] width 4 height 4
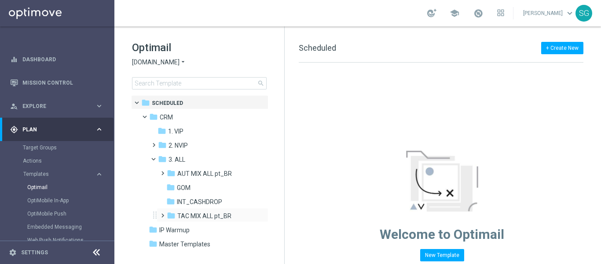
click at [163, 213] on span at bounding box center [161, 211] width 4 height 4
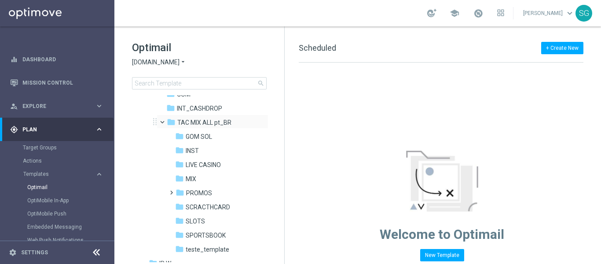
scroll to position [113, 0]
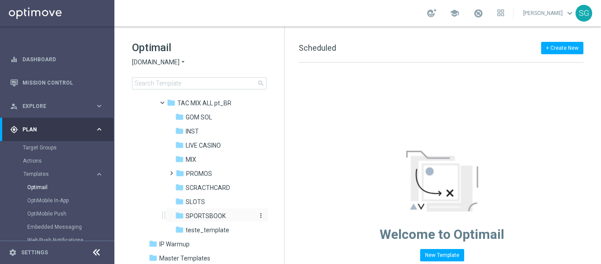
click at [208, 215] on span "SPORTSBOOK" at bounding box center [206, 216] width 40 height 8
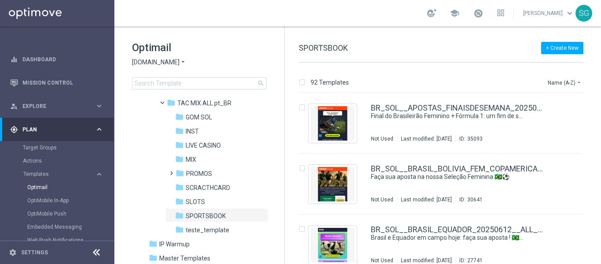
click at [97, 251] on icon at bounding box center [96, 252] width 11 height 11
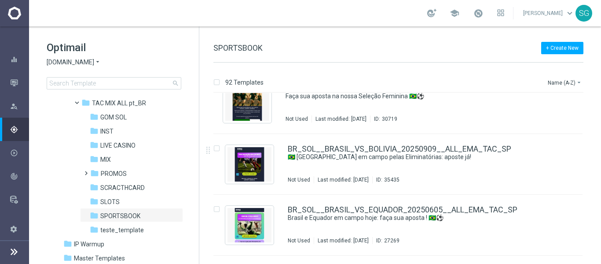
scroll to position [202, 0]
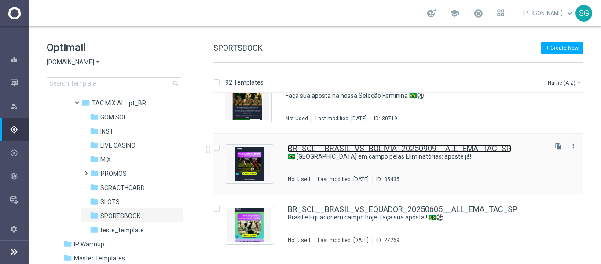
click at [308, 148] on link "BR_SOL__BRASIL_VS_BOLIVIA_20250909__ALL_EMA_TAC_SP" at bounding box center [400, 148] width 224 height 8
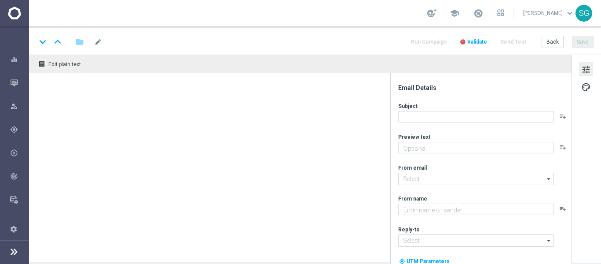
type textarea "Aposte agora mesmo, [%FIRST_NAME%]!"
type textarea "Sorte Online Betz"
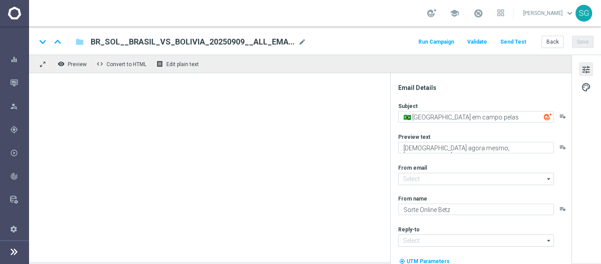
type input "contato@email.sorteonline.bet.br"
type input "suporte@sorteonline.bet.br"
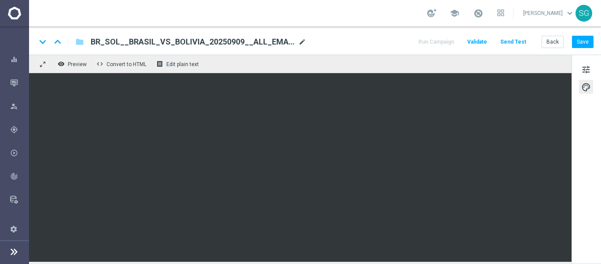
click at [304, 43] on span "mode_edit" at bounding box center [302, 42] width 8 height 8
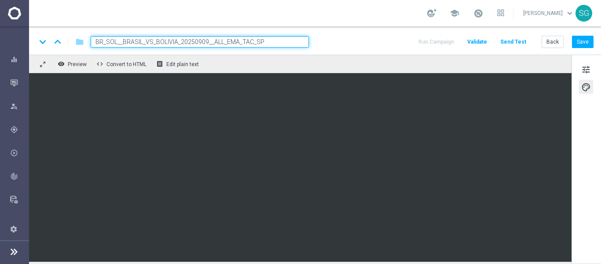
click at [304, 43] on input "BR_SOL__BRASIL_VS_BOLIVIA_20250909__ALL_EMA_TAC_SP" at bounding box center [200, 41] width 218 height 11
paste input "OGOSFINALDESEMANA_20250913"
type input "BR_SOL__OGOSFINALDESEMANA_20250913__ALL_EMA_TAC_SP"
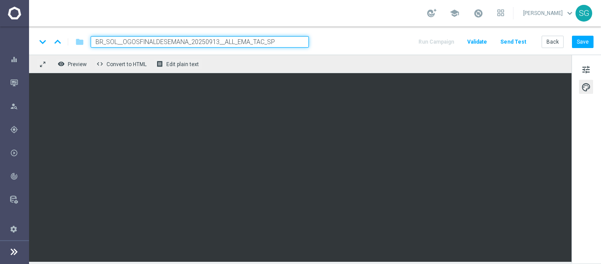
click at [336, 43] on div "keyboard_arrow_down keyboard_arrow_up folder BR_SOL__OGOSFINALDESEMANA_20250913…" at bounding box center [314, 41] width 557 height 11
click at [291, 44] on input "BR_SOL__OGOSFINALDESEMANA_20250913__ALL_EMA_TAC_SP" at bounding box center [200, 41] width 218 height 11
drag, startPoint x: 291, startPoint y: 44, endPoint x: 323, endPoint y: 41, distance: 31.4
click at [323, 41] on div "keyboard_arrow_down keyboard_arrow_up folder BR_SOL__OGOSFINALDESEMANA_20250913…" at bounding box center [314, 41] width 557 height 11
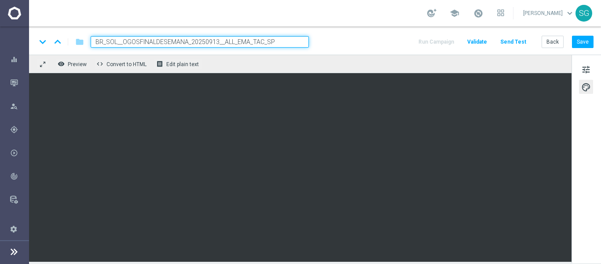
click at [323, 41] on div "keyboard_arrow_down keyboard_arrow_up folder BR_SOL__OGOSFINALDESEMANA_20250913…" at bounding box center [314, 41] width 557 height 11
click at [290, 40] on input "BR_SOL__OGOSFINALDESEMANA_20250913__ALL_EMA_TAC_SP" at bounding box center [200, 41] width 218 height 11
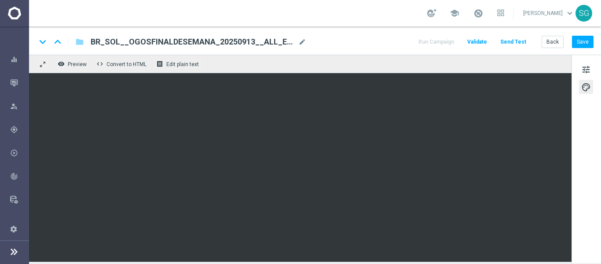
click at [320, 37] on div "keyboard_arrow_down keyboard_arrow_up folder BR_SOL__OGOSFINALDESEMANA_20250913…" at bounding box center [314, 41] width 557 height 11
click at [578, 44] on button "Save" at bounding box center [583, 42] width 22 height 12
click at [510, 39] on button "Send Test" at bounding box center [513, 42] width 29 height 12
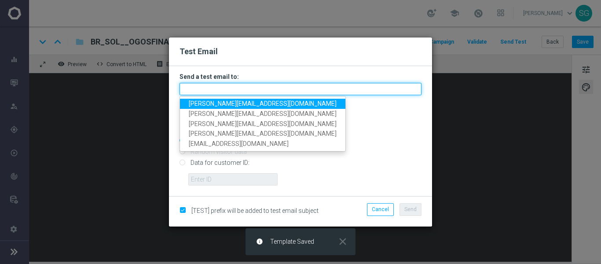
click at [346, 92] on input "text" at bounding box center [301, 89] width 242 height 12
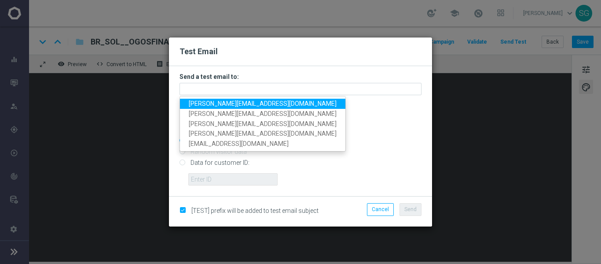
click at [286, 105] on link "wagner.lopes@sorteonline.com.br" at bounding box center [262, 104] width 165 height 10
type input "wagner.lopes@sorteonline.com.br"
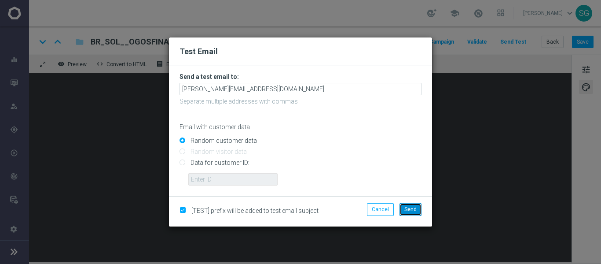
click at [415, 206] on span "Send" at bounding box center [410, 209] width 12 height 6
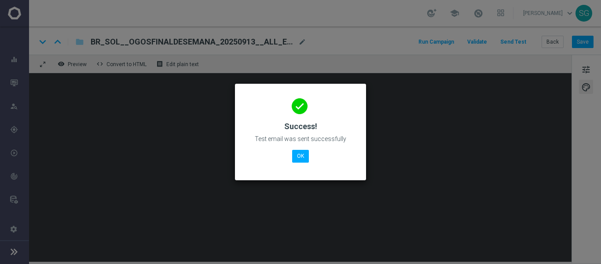
click at [307, 163] on div "done Success! Test email was sent successfully OK" at bounding box center [301, 130] width 110 height 77
click at [297, 159] on button "OK" at bounding box center [300, 156] width 17 height 12
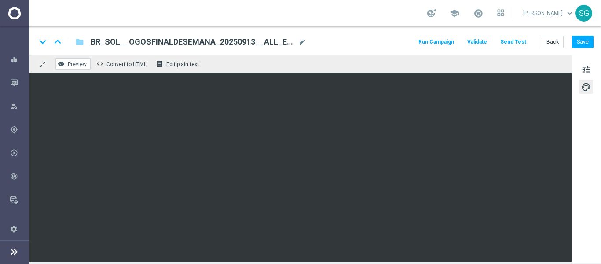
click at [81, 60] on button "remove_red_eye Preview" at bounding box center [72, 63] width 35 height 11
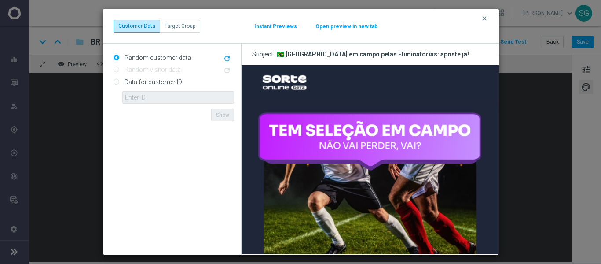
click at [345, 28] on button "Open preview in new tab" at bounding box center [346, 26] width 63 height 7
click at [485, 18] on icon "clear" at bounding box center [484, 18] width 7 height 7
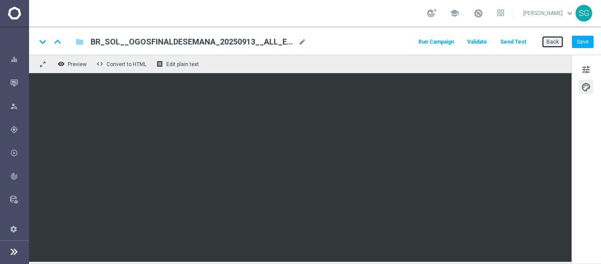
click at [549, 45] on button "Back" at bounding box center [553, 42] width 22 height 12
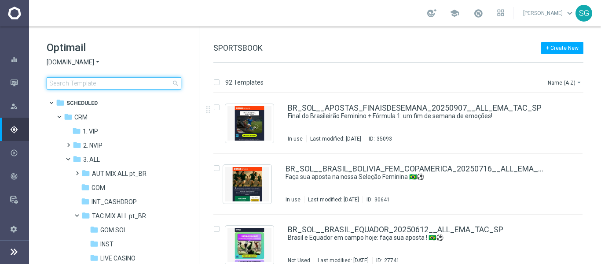
click at [154, 81] on input at bounding box center [114, 83] width 135 height 12
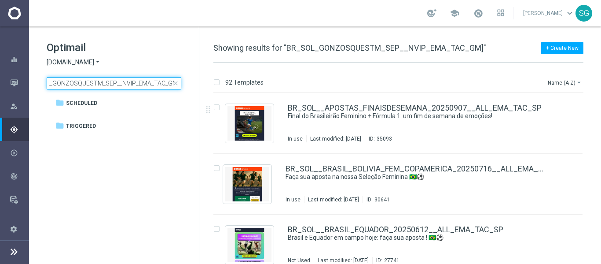
scroll to position [0, 23]
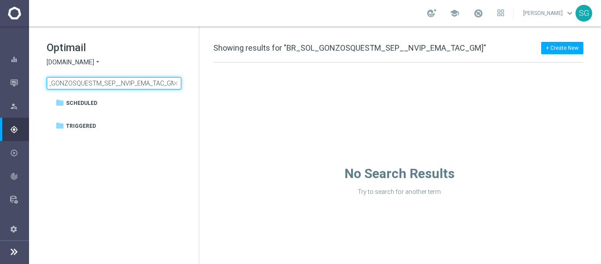
click at [71, 79] on input "BR_SOL_GONZOSQUESTM_SEP__NVIP_EMA_TAC_GM]" at bounding box center [114, 83] width 135 height 12
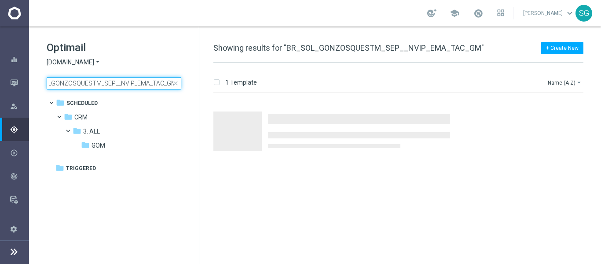
type input "BR_SOL_GONZOSQUESTM_SEP__NVIP_EMA_TAC_GM"
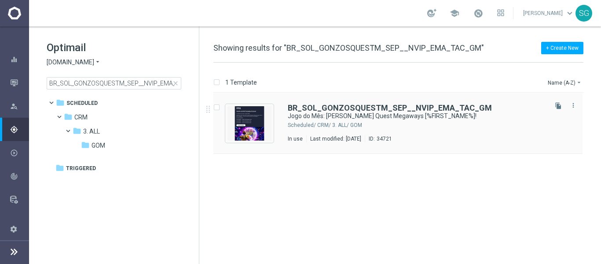
click at [359, 103] on div "BR_SOL_GONZOSQUESTM_SEP__NVIP_EMA_TAC_GM Jogo do Mês: Gonzo's Quest Megaways [%…" at bounding box center [397, 123] width 369 height 61
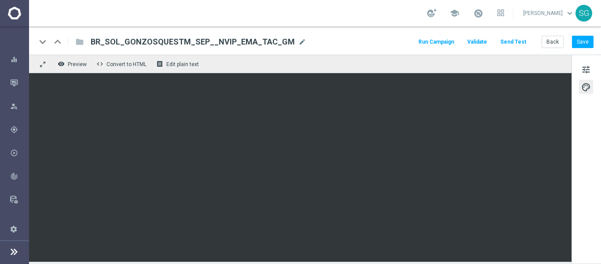
click at [522, 39] on button "Send Test" at bounding box center [513, 42] width 29 height 12
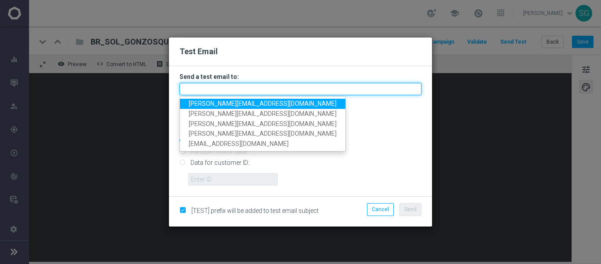
click at [293, 87] on input "text" at bounding box center [301, 89] width 242 height 12
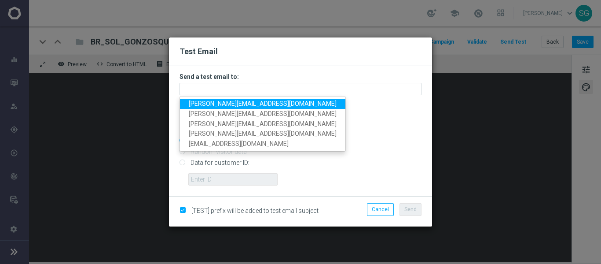
click at [274, 107] on link "wagner.lopes@sorteonline.com.br" at bounding box center [262, 104] width 165 height 10
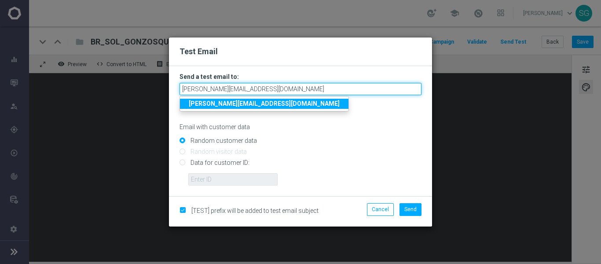
click at [336, 91] on input "wagner.lopes@sorteonline.com.br" at bounding box center [301, 89] width 242 height 12
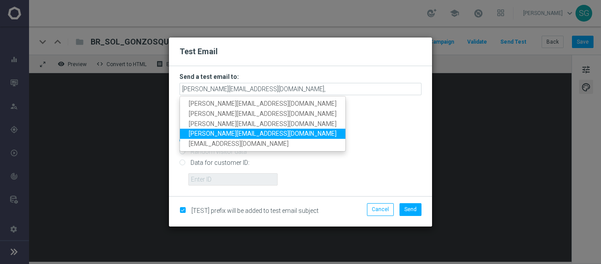
click at [286, 129] on link "stephani.goncalves@sorteonline.com.br" at bounding box center [262, 134] width 165 height 10
type input "wagner.lopes@sorteonline.com.br,stephani.goncalves@sorteonline.com.br"
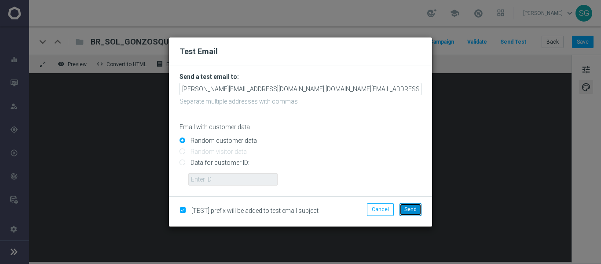
click at [421, 208] on button "Send" at bounding box center [411, 209] width 22 height 12
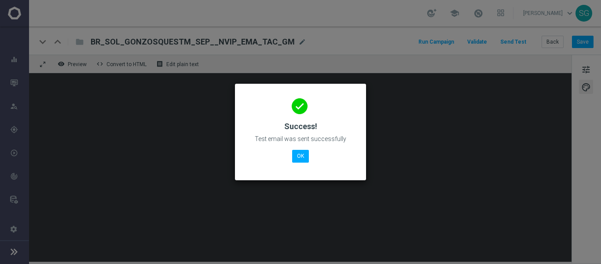
click at [299, 149] on div "done Success! Test email was sent successfully OK" at bounding box center [301, 130] width 110 height 77
click at [299, 154] on button "OK" at bounding box center [300, 156] width 17 height 12
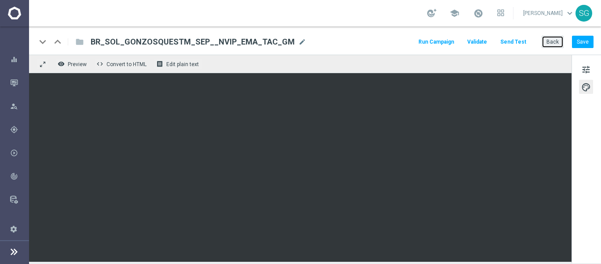
click at [546, 37] on button "Back" at bounding box center [553, 42] width 22 height 12
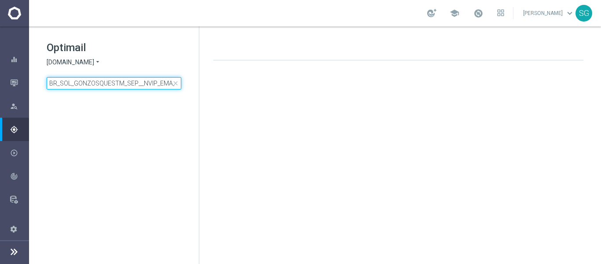
click at [151, 79] on input "BR_SOL_GONZOSQUESTM_SEP__NVIP_EMA_TAC_GM" at bounding box center [114, 83] width 135 height 12
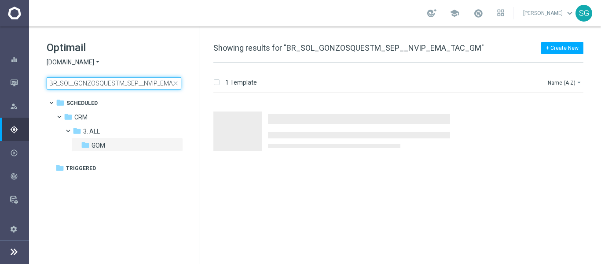
click at [151, 79] on input "BR_SOL_GONZOSQUESTM_SEP__NVIP_EMA_TAC_GM" at bounding box center [114, 83] width 135 height 12
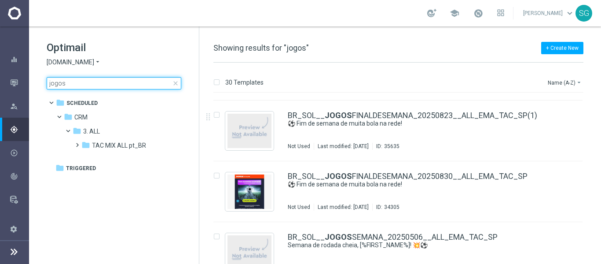
scroll to position [600, 0]
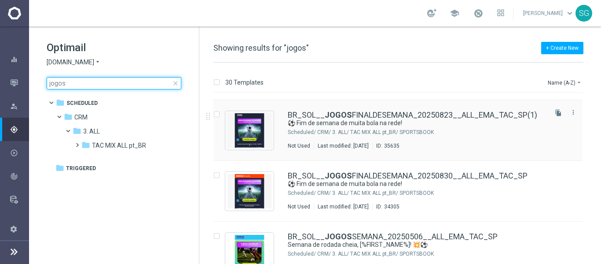
type input "jogos"
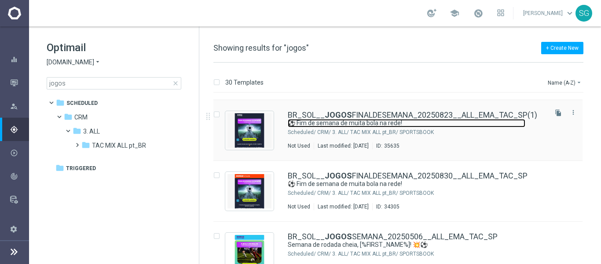
click at [363, 123] on link "⚽️ Fim de semana de muita bola na rede!" at bounding box center [407, 123] width 238 height 8
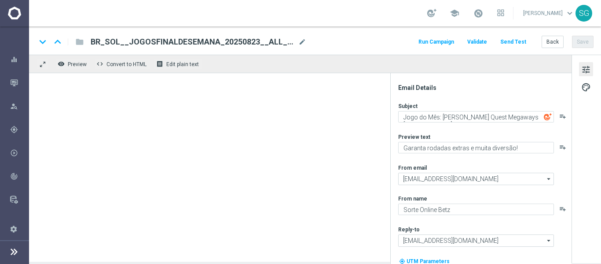
type input "BR_SOL__JOGOSFINALDESEMANA_20250823__ALL_EMA_TAC_SP(1)"
type textarea "⚽️ Fim de semana de muita bola na rede!"
type textarea "Não perca tempo, [%FIRST_NAME%]!"
click at [142, 37] on span "BR_SOL__JOGOSFINALDESEMANA_20250823__ALL_EMA_TAC_SP(1)" at bounding box center [193, 42] width 204 height 11
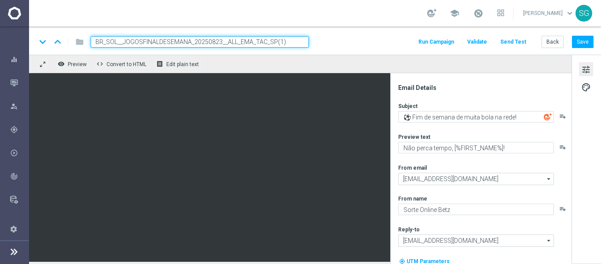
drag, startPoint x: 121, startPoint y: 39, endPoint x: 220, endPoint y: 41, distance: 98.6
click at [220, 41] on input "BR_SOL__JOGOSFINALDESEMANA_20250823__ALL_EMA_TAC_SP(1)" at bounding box center [200, 41] width 218 height 11
click at [289, 39] on input "BR_SOL__JOGOSFINALDESEMANA_20250823__ALL_EMA_TAC_SP(1)" at bounding box center [200, 41] width 218 height 11
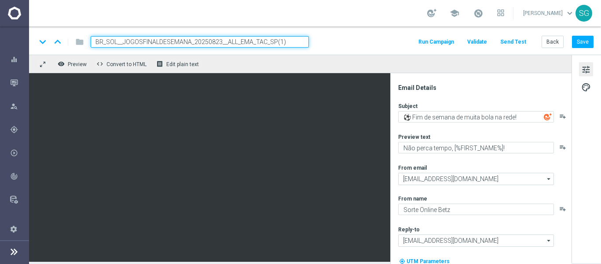
paste input "913__ALL_EMA_TAC_SP"
type input "BR_SOL__JOGOSFINALDESEMANA_20250913__ALL_EMA_TAC_SP"
click at [334, 37] on div "keyboard_arrow_down keyboard_arrow_up folder BR_SOL__JOGOSFINALDESEMANA_2025091…" at bounding box center [314, 41] width 557 height 11
click at [284, 41] on input "BR_SOL__JOGOSFINALDESEMANA_20250913__ALL_EMA_TAC_SP" at bounding box center [200, 41] width 218 height 11
drag, startPoint x: 284, startPoint y: 41, endPoint x: 326, endPoint y: 41, distance: 41.8
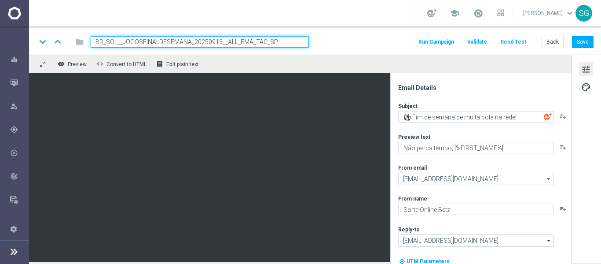
click at [326, 41] on div "keyboard_arrow_down keyboard_arrow_up folder BR_SOL__JOGOSFINALDESEMANA_2025091…" at bounding box center [314, 41] width 557 height 11
click at [295, 38] on input "BR_SOL__JOGOSFINALDESEMANA_20250913__ALL_EMA_TAC_SP" at bounding box center [200, 41] width 218 height 11
drag, startPoint x: 295, startPoint y: 38, endPoint x: 332, endPoint y: 39, distance: 37.0
click at [332, 39] on div "keyboard_arrow_down keyboard_arrow_up folder BR_SOL__JOGOSFINALDESEMANA_2025091…" at bounding box center [314, 41] width 557 height 11
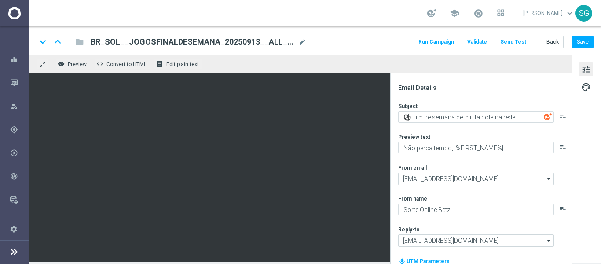
click at [332, 39] on div "keyboard_arrow_down keyboard_arrow_up folder BR_SOL__JOGOSFINALDESEMANA_2025091…" at bounding box center [314, 41] width 557 height 11
click at [585, 42] on button "Save" at bounding box center [583, 42] width 22 height 12
click at [583, 46] on button "Save" at bounding box center [583, 42] width 22 height 12
